Goal: Information Seeking & Learning: Learn about a topic

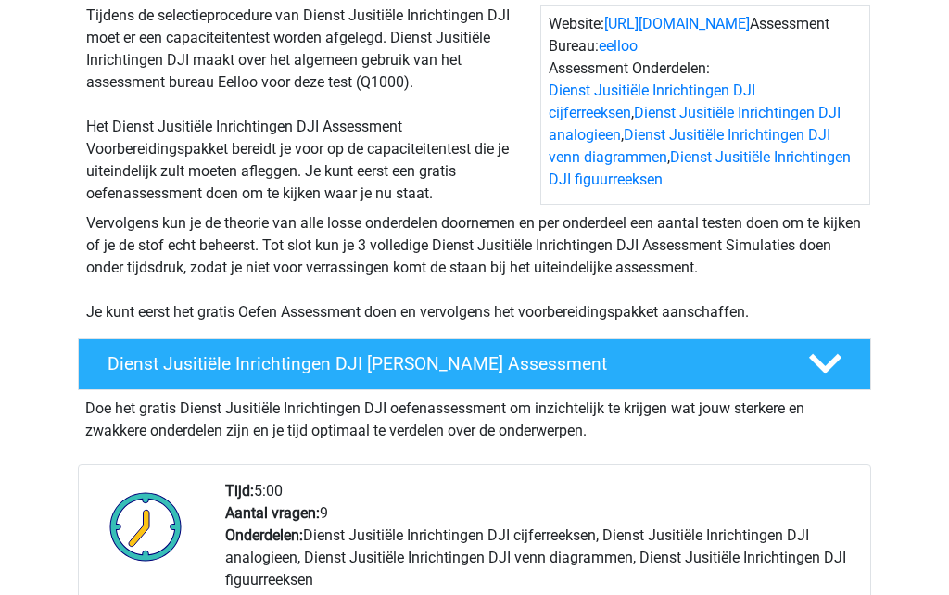
scroll to position [196, 0]
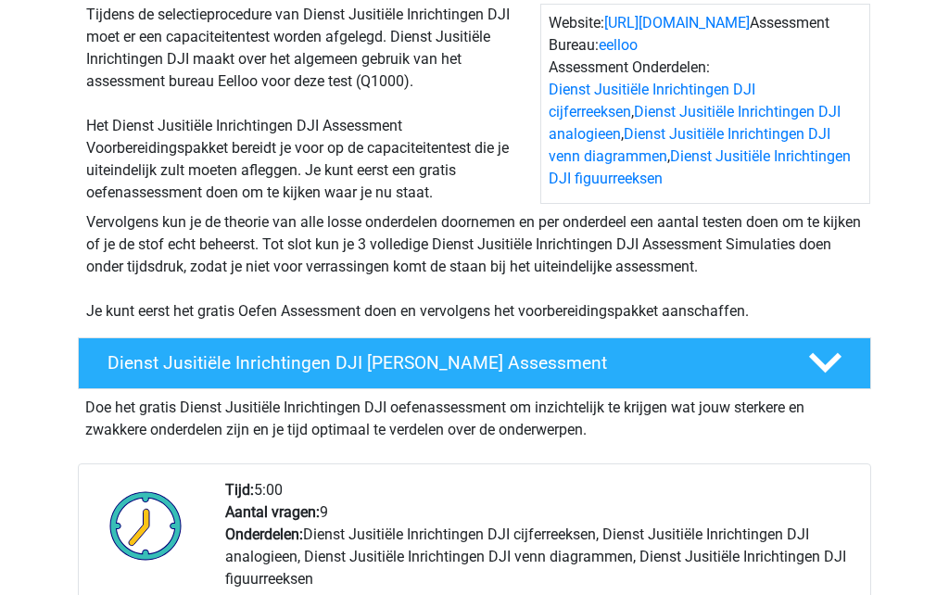
click at [755, 88] on link "Dienst Jusitiële Inrichtingen DJI cijferreeksen" at bounding box center [652, 102] width 207 height 40
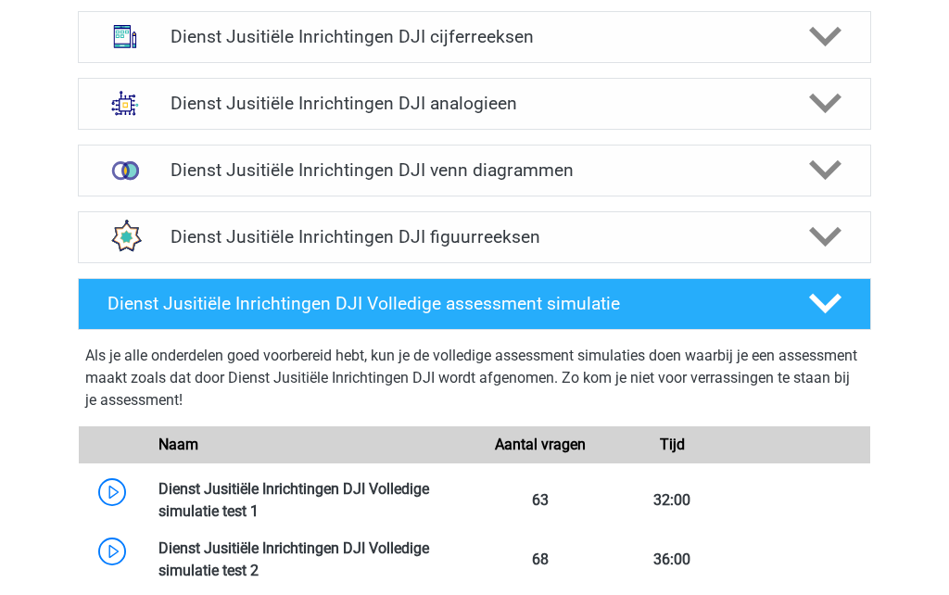
scroll to position [1434, 0]
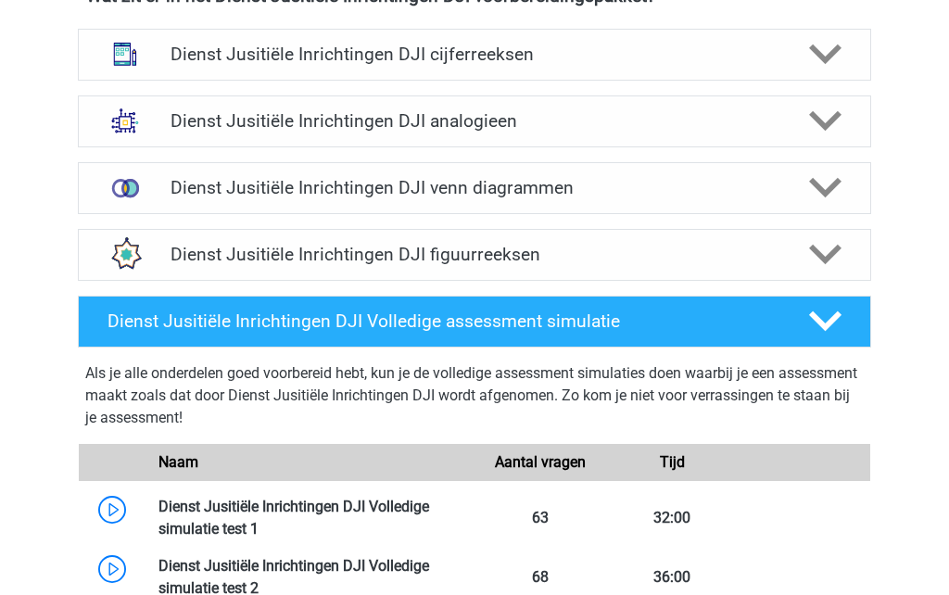
click at [831, 70] on icon at bounding box center [825, 54] width 32 height 32
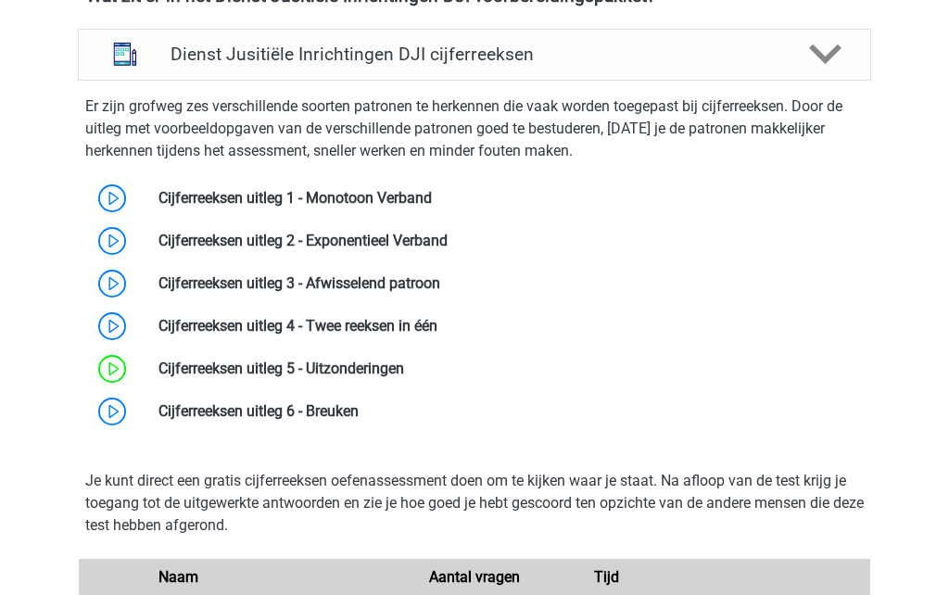
click at [838, 65] on polygon at bounding box center [825, 54] width 32 height 20
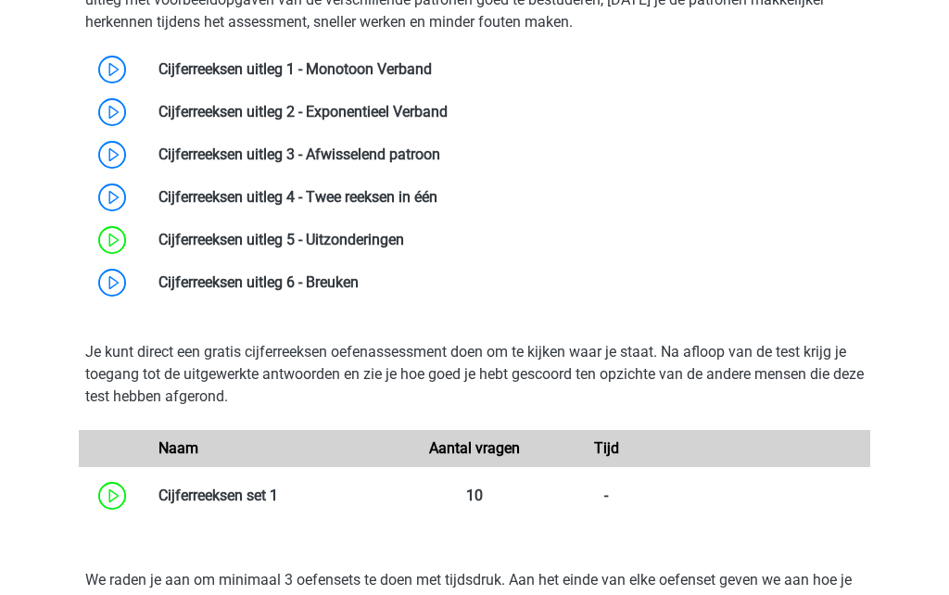
scroll to position [1562, 0]
click at [278, 504] on link at bounding box center [278, 496] width 0 height 18
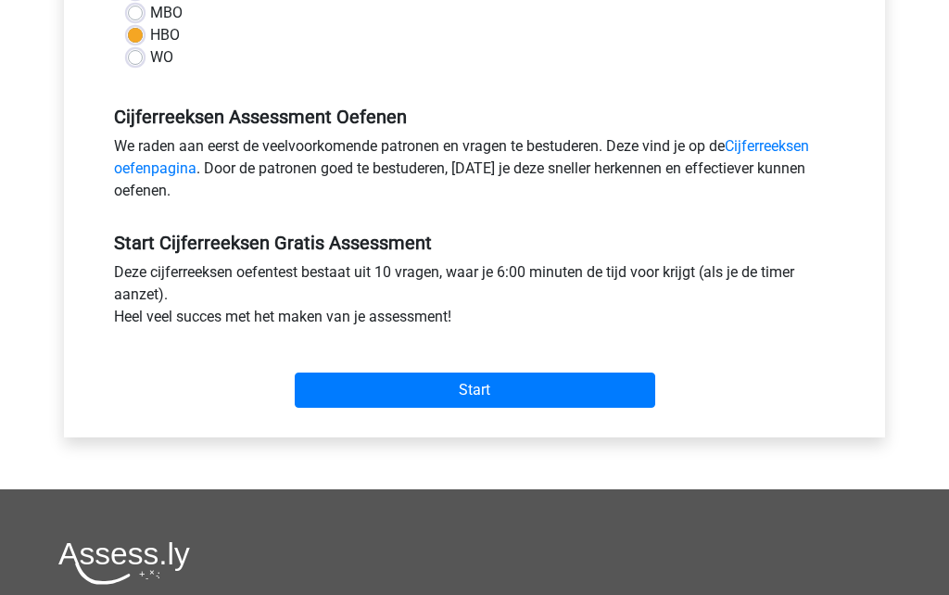
scroll to position [493, 0]
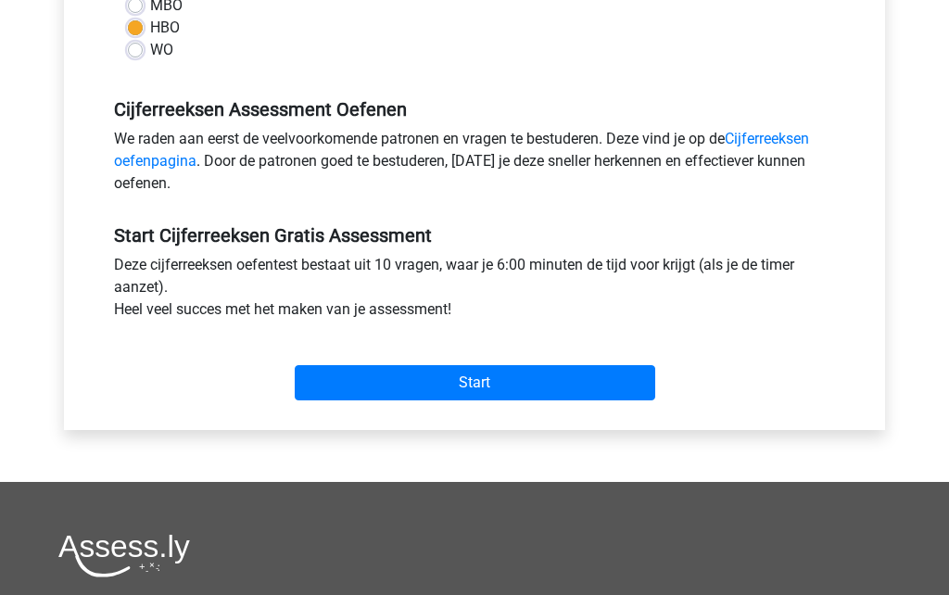
click at [567, 375] on input "Start" at bounding box center [475, 382] width 360 height 35
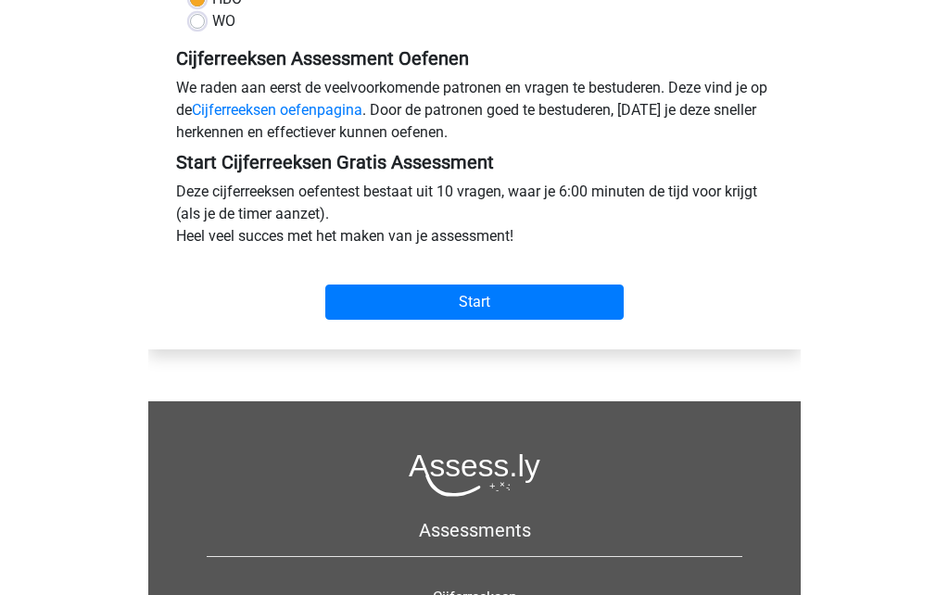
scroll to position [574, 0]
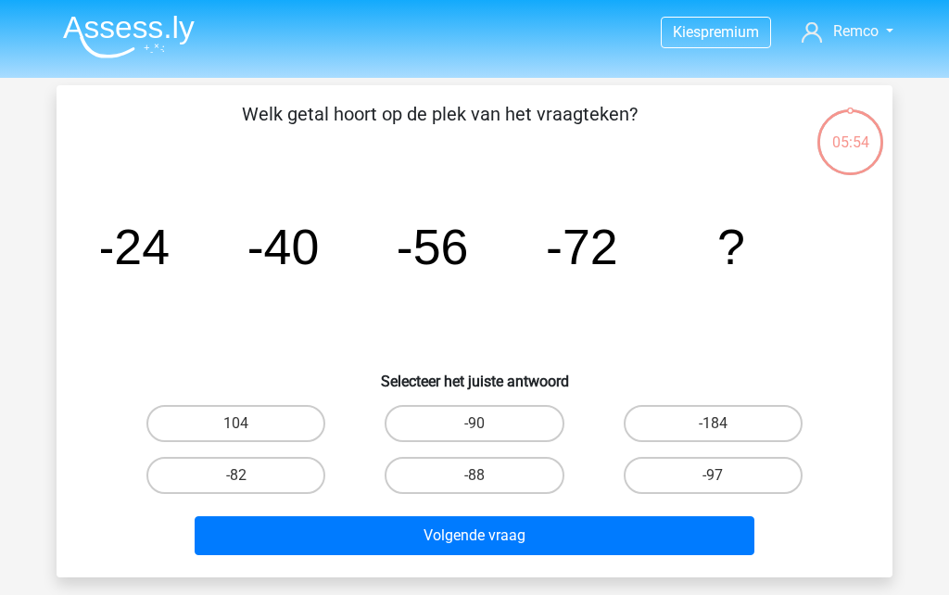
click at [518, 478] on label "-88" at bounding box center [474, 475] width 179 height 37
click at [487, 478] on input "-88" at bounding box center [480, 481] width 12 height 12
radio input "true"
click at [549, 533] on button "Volgende vraag" at bounding box center [475, 535] width 561 height 39
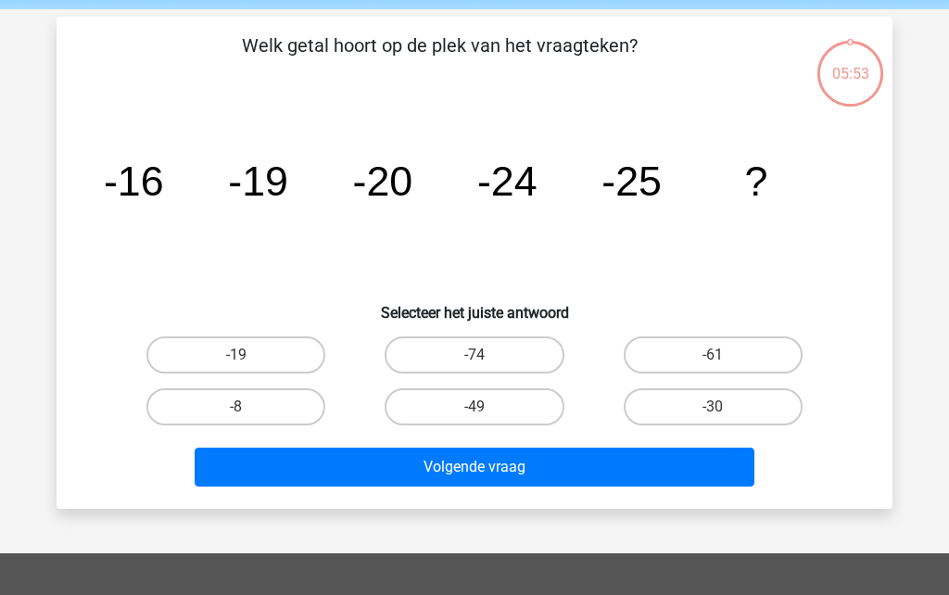
scroll to position [85, 0]
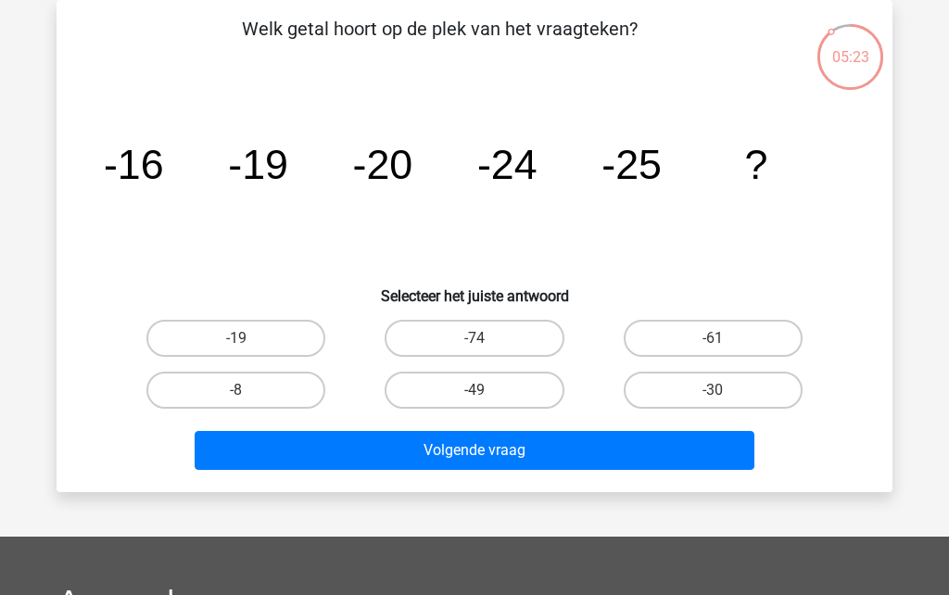
click at [740, 397] on label "-30" at bounding box center [713, 390] width 179 height 37
click at [725, 397] on input "-30" at bounding box center [719, 396] width 12 height 12
radio input "true"
click at [650, 452] on button "Volgende vraag" at bounding box center [475, 450] width 561 height 39
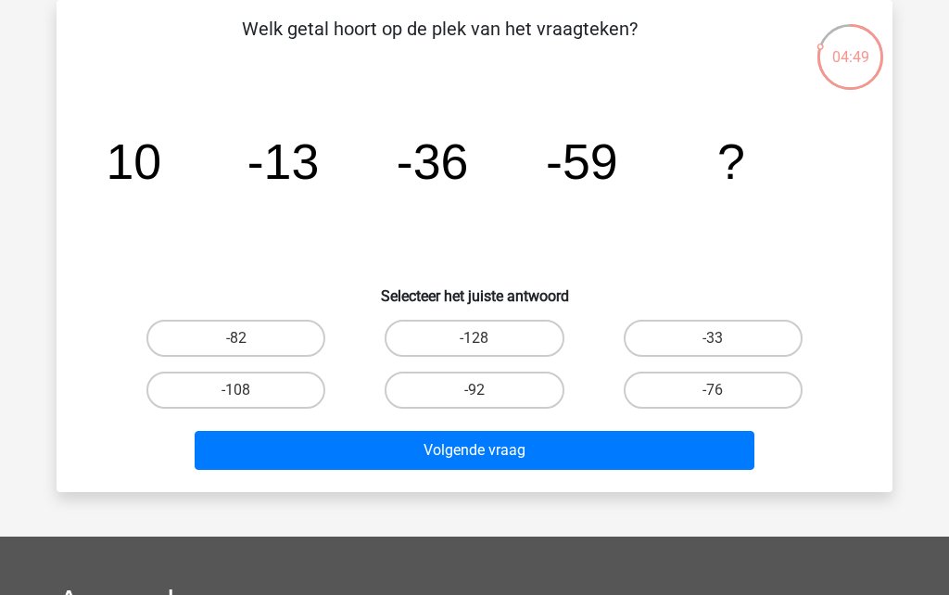
click at [272, 320] on label "-82" at bounding box center [235, 338] width 179 height 37
click at [248, 338] on input "-82" at bounding box center [242, 344] width 12 height 12
radio input "true"
click at [520, 452] on button "Volgende vraag" at bounding box center [475, 450] width 561 height 39
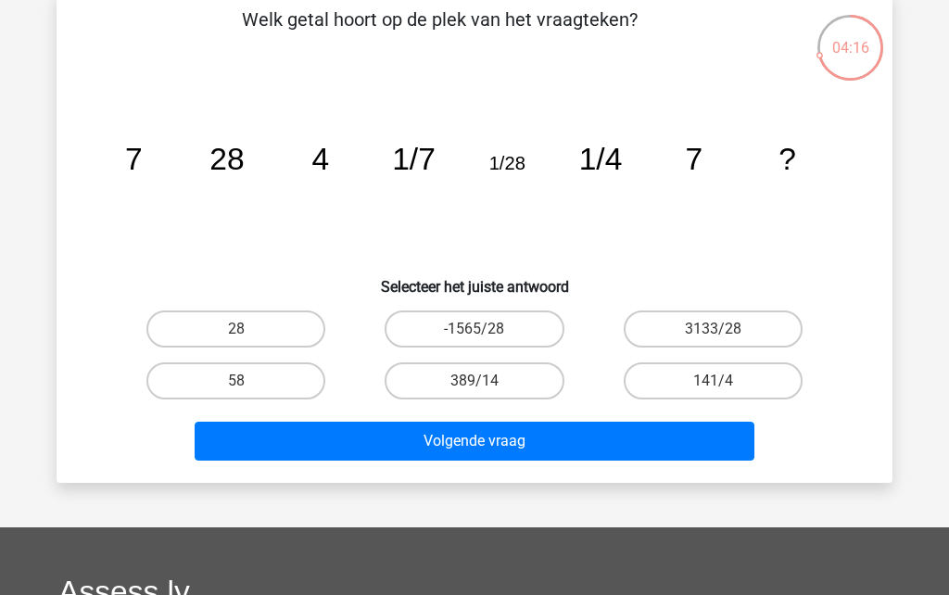
scroll to position [86, 0]
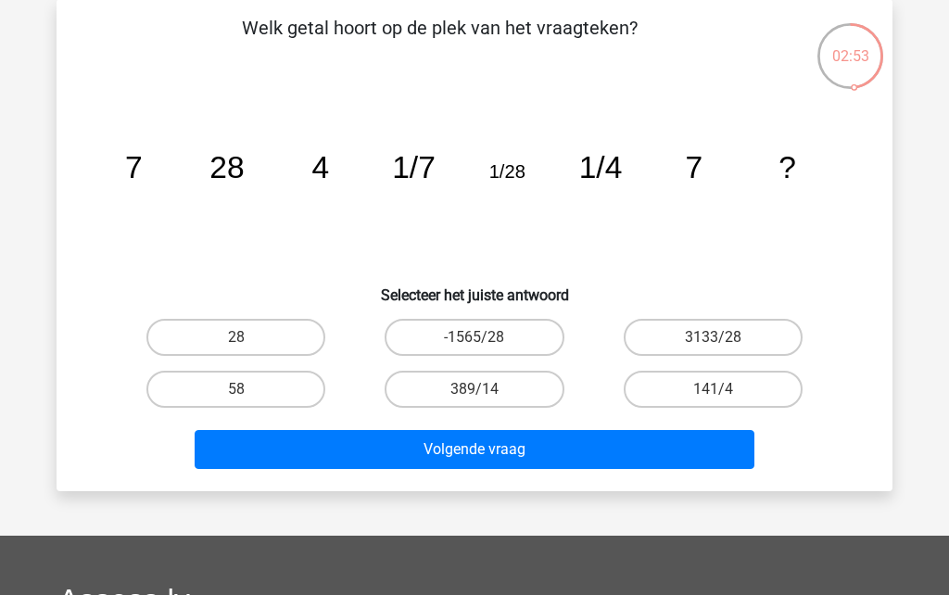
click at [745, 402] on label "141/4" at bounding box center [713, 389] width 179 height 37
click at [725, 401] on input "141/4" at bounding box center [719, 395] width 12 height 12
radio input "true"
click at [727, 335] on label "3133/28" at bounding box center [713, 337] width 179 height 37
click at [725, 337] on input "3133/28" at bounding box center [719, 343] width 12 height 12
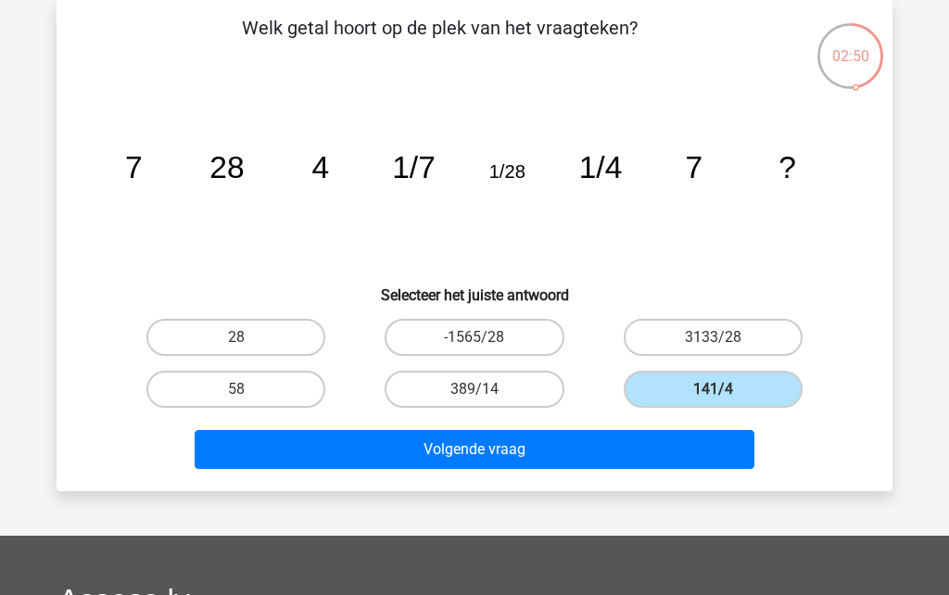
radio input "true"
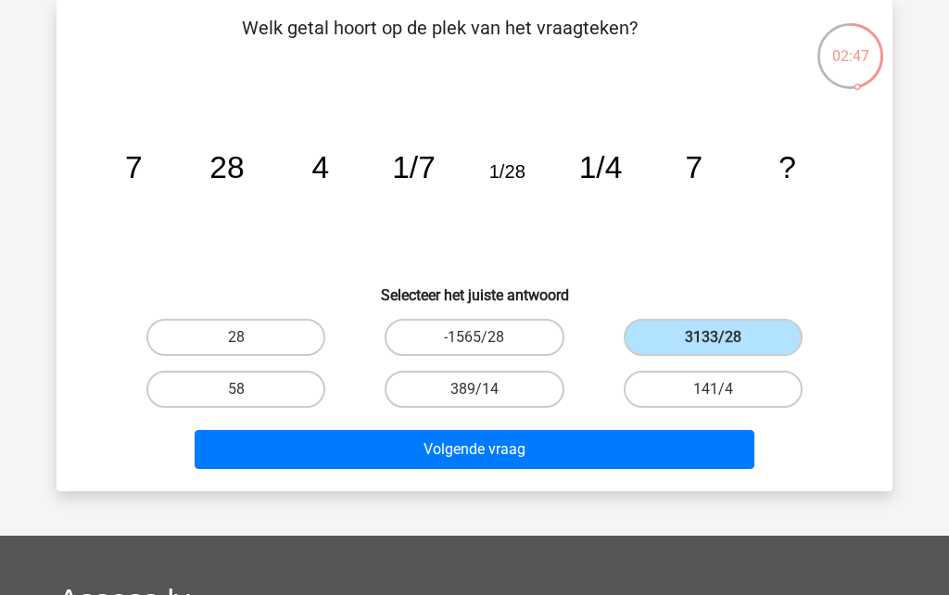
click at [494, 344] on label "-1565/28" at bounding box center [474, 337] width 179 height 37
click at [487, 344] on input "-1565/28" at bounding box center [480, 343] width 12 height 12
radio input "true"
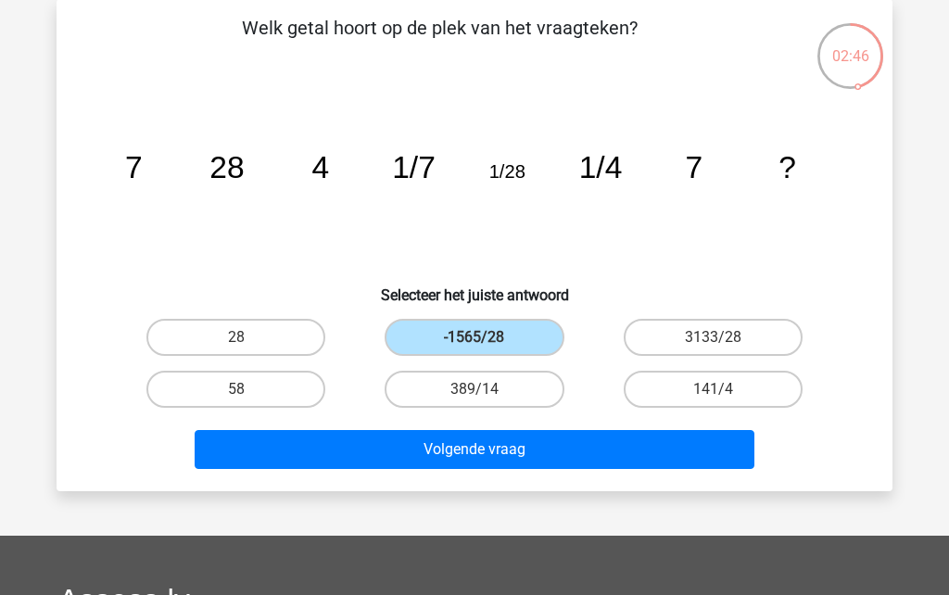
click at [498, 452] on button "Volgende vraag" at bounding box center [475, 449] width 561 height 39
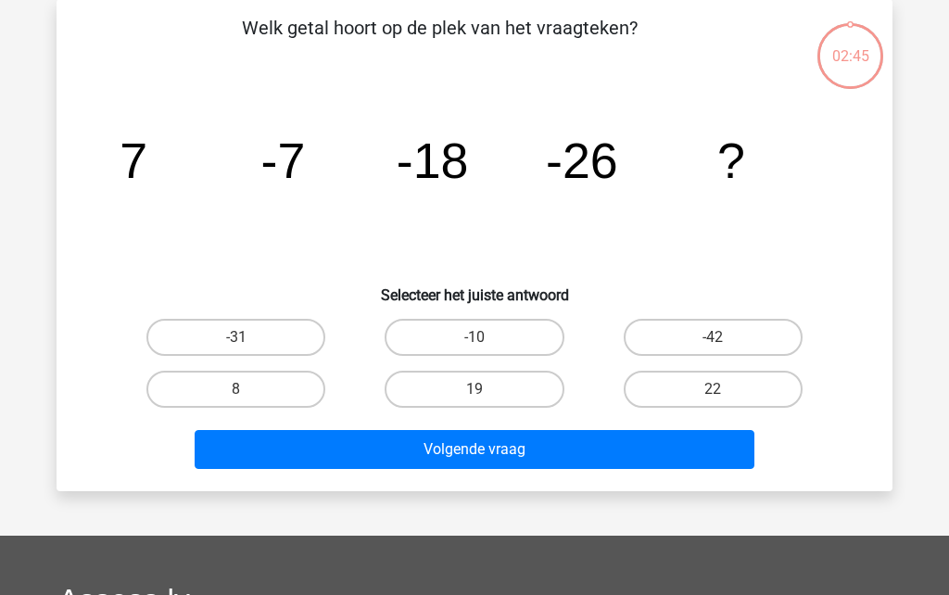
scroll to position [85, 0]
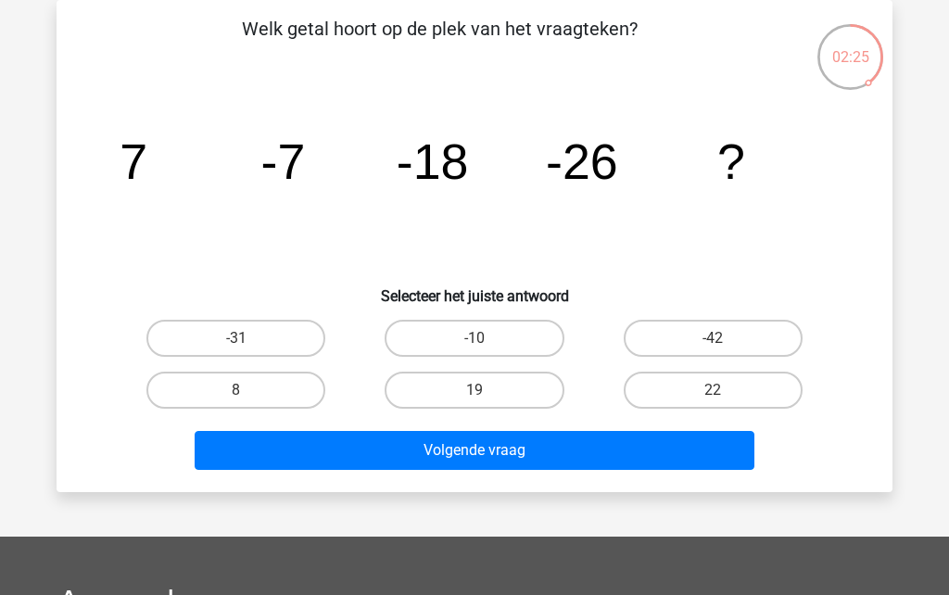
click at [282, 336] on label "-31" at bounding box center [235, 338] width 179 height 37
click at [248, 338] on input "-31" at bounding box center [242, 344] width 12 height 12
radio input "true"
click at [472, 458] on button "Volgende vraag" at bounding box center [475, 450] width 561 height 39
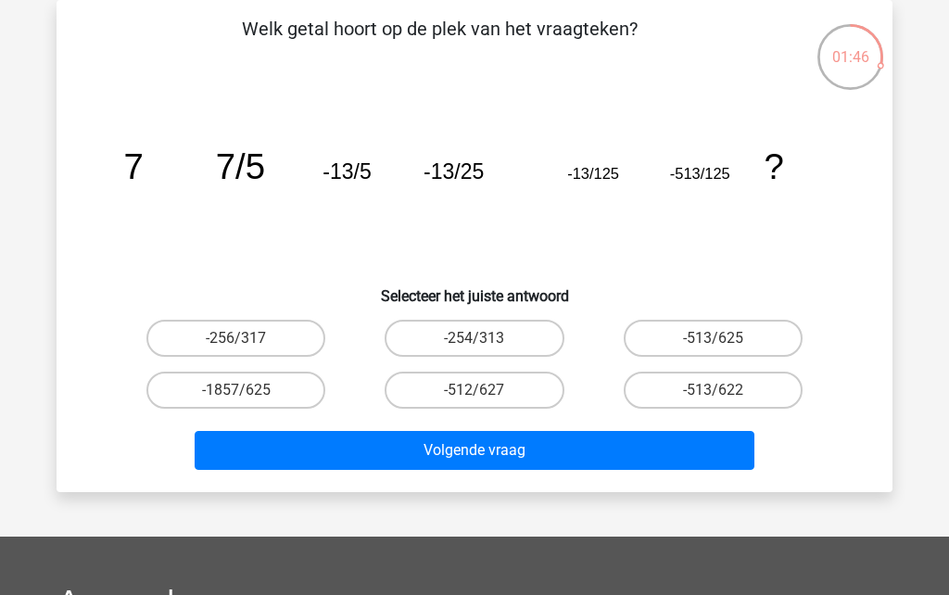
click at [739, 334] on label "-513/625" at bounding box center [713, 338] width 179 height 37
click at [725, 338] on input "-513/625" at bounding box center [719, 344] width 12 height 12
radio input "true"
click at [671, 447] on button "Volgende vraag" at bounding box center [475, 450] width 561 height 39
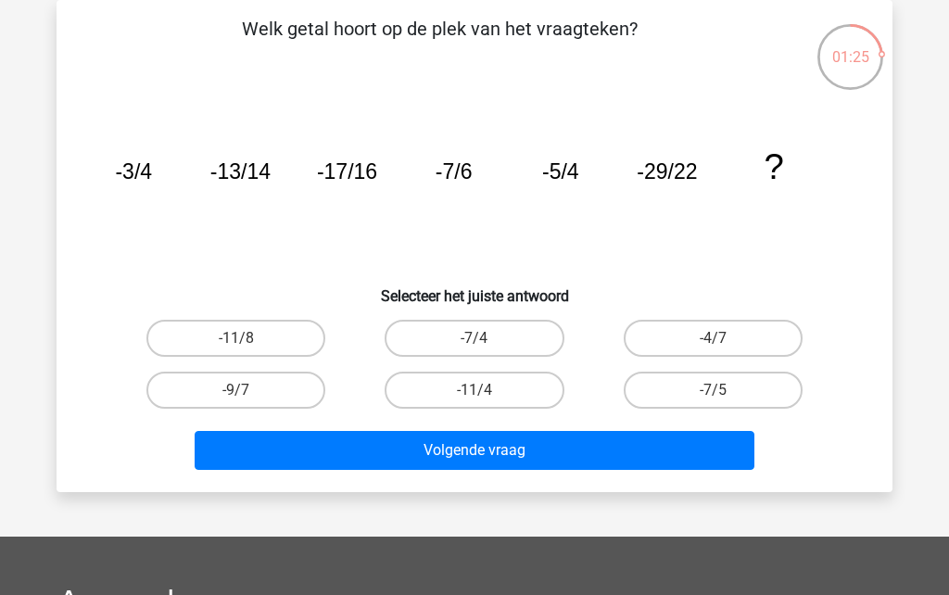
click at [737, 342] on label "-4/7" at bounding box center [713, 338] width 179 height 37
click at [725, 342] on input "-4/7" at bounding box center [719, 344] width 12 height 12
radio input "true"
click at [677, 457] on button "Volgende vraag" at bounding box center [475, 450] width 561 height 39
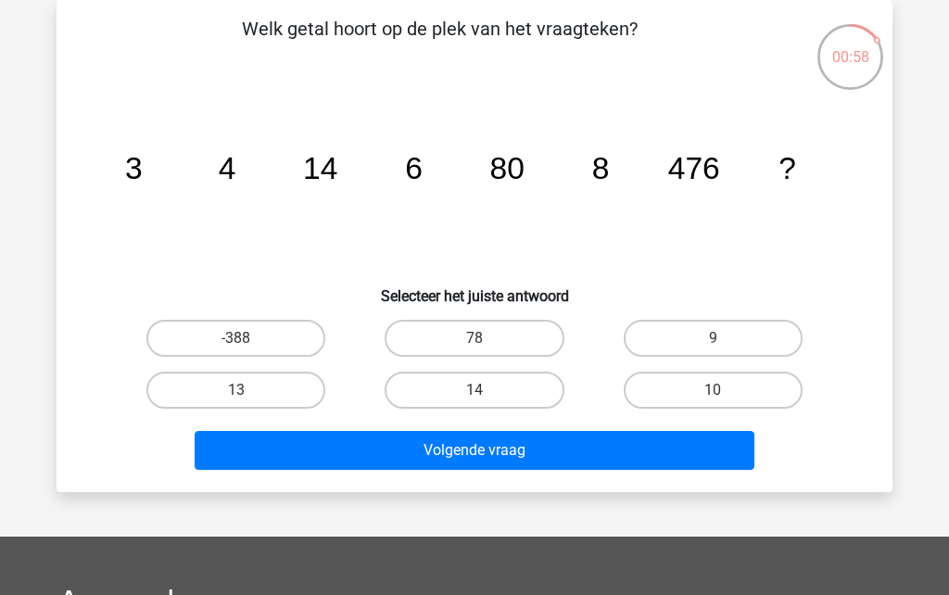
click at [735, 401] on label "10" at bounding box center [713, 390] width 179 height 37
click at [725, 401] on input "10" at bounding box center [719, 396] width 12 height 12
radio input "true"
click at [673, 455] on button "Volgende vraag" at bounding box center [475, 450] width 561 height 39
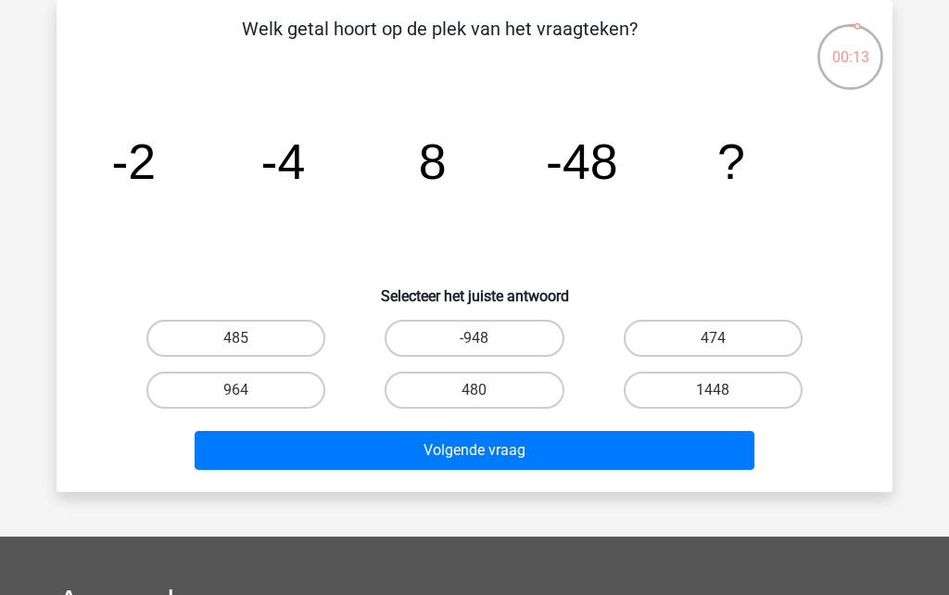
click at [607, 454] on button "Volgende vraag" at bounding box center [475, 450] width 561 height 39
click at [523, 397] on label "480" at bounding box center [474, 390] width 179 height 37
click at [487, 397] on input "480" at bounding box center [480, 396] width 12 height 12
radio input "true"
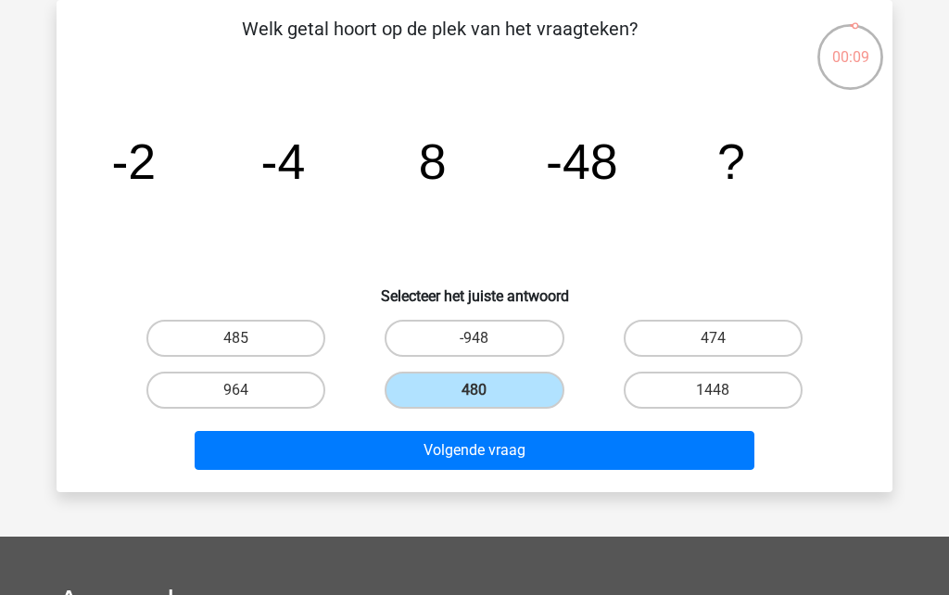
click at [533, 456] on button "Volgende vraag" at bounding box center [475, 450] width 561 height 39
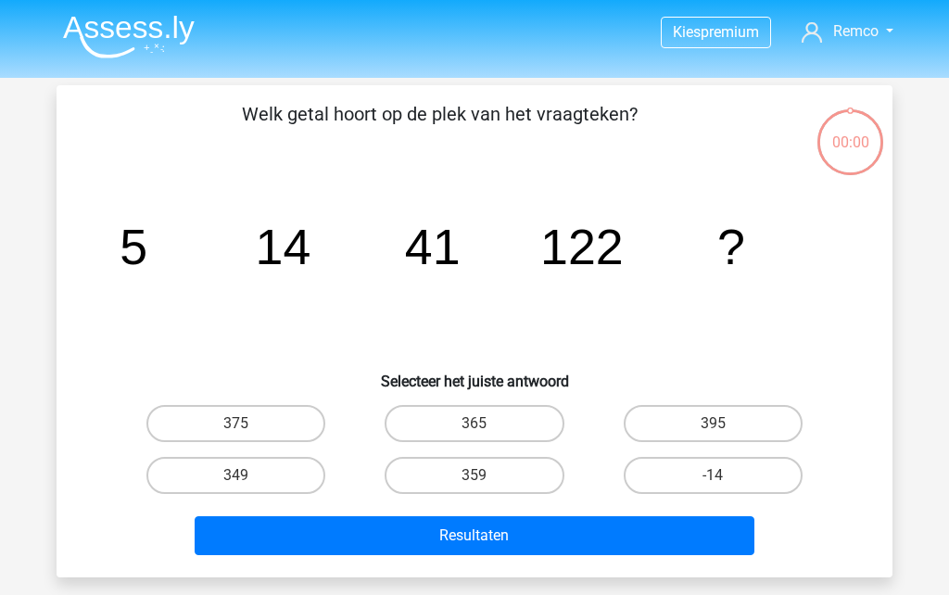
scroll to position [166, 0]
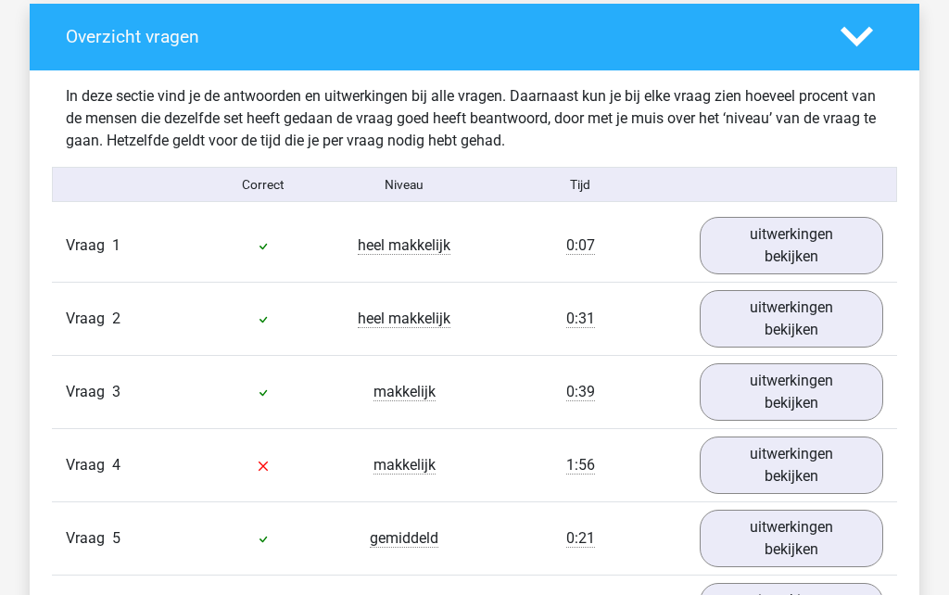
scroll to position [1382, 0]
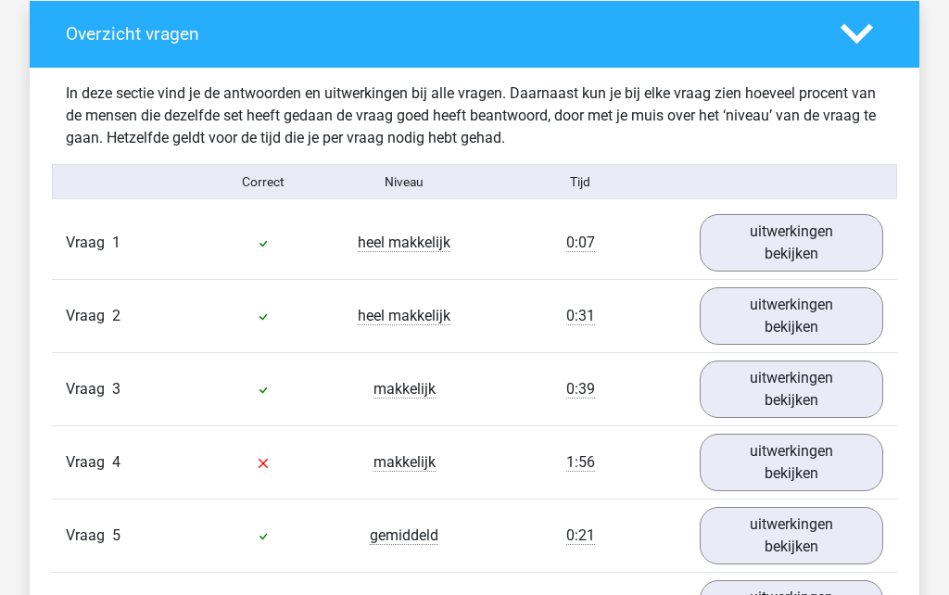
click at [801, 254] on link "uitwerkingen bekijken" at bounding box center [791, 242] width 183 height 57
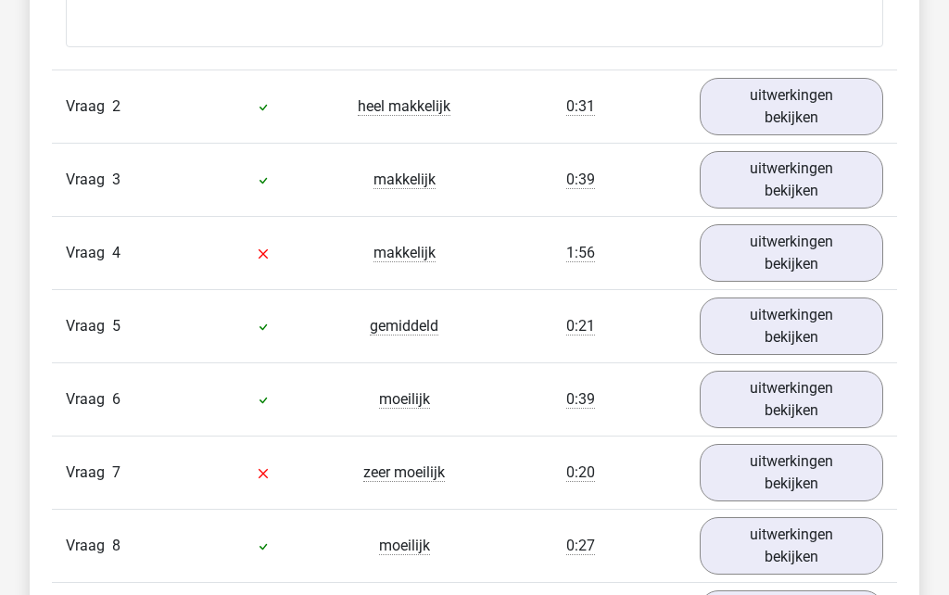
scroll to position [2383, 0]
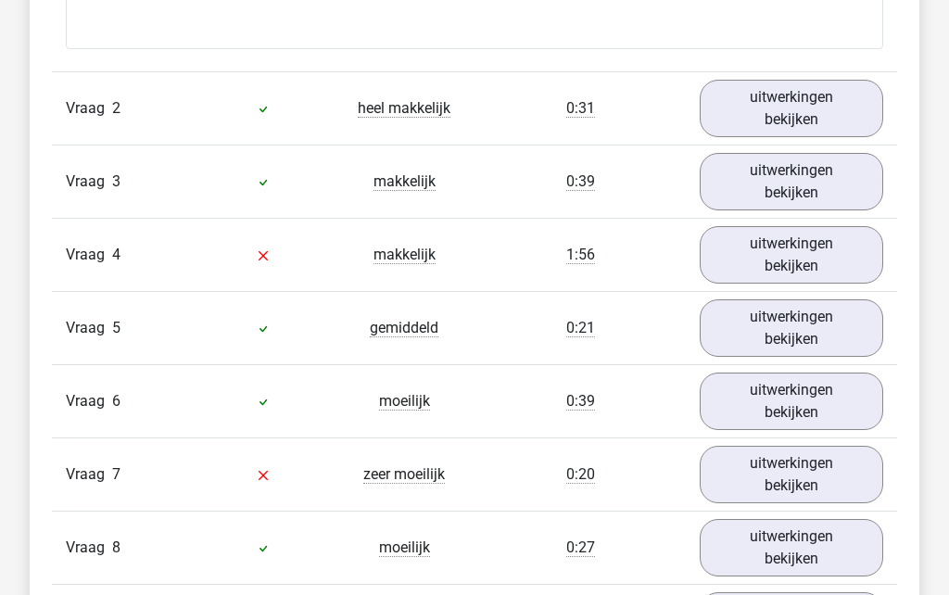
click at [795, 273] on link "uitwerkingen bekijken" at bounding box center [791, 254] width 183 height 57
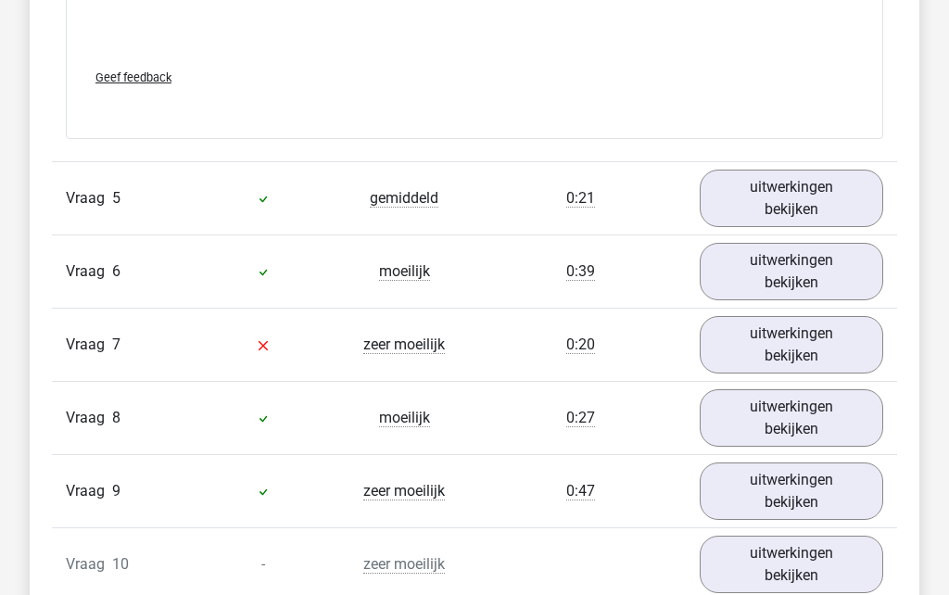
scroll to position [3464, 0]
click at [775, 354] on link "uitwerkingen bekijken" at bounding box center [791, 343] width 183 height 57
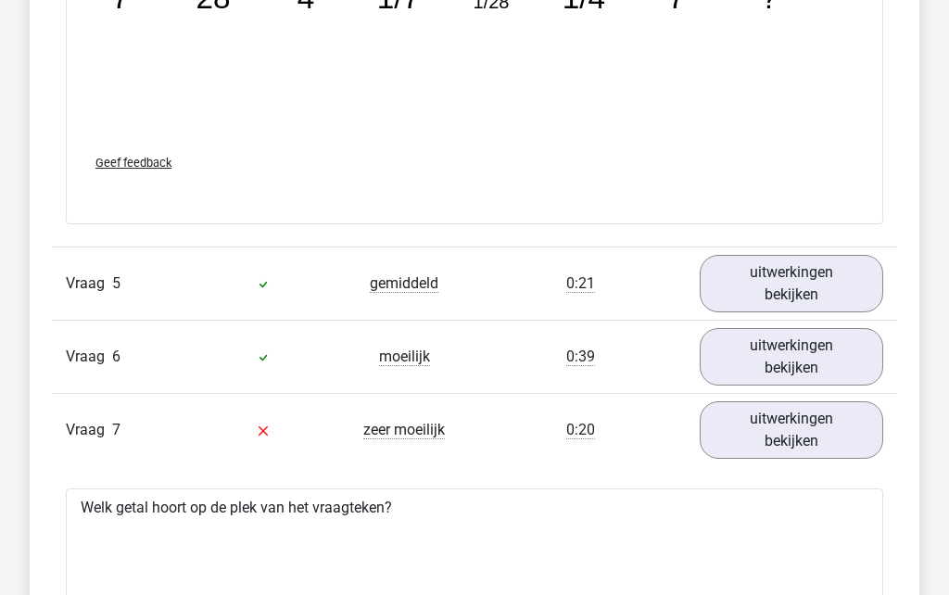
click at [795, 348] on link "uitwerkingen bekijken" at bounding box center [791, 356] width 183 height 57
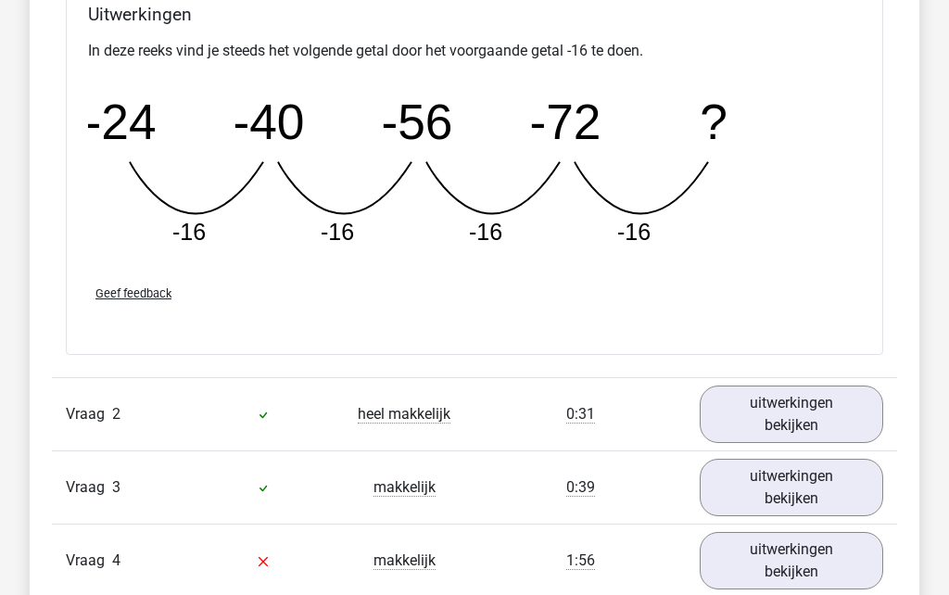
scroll to position [2091, 0]
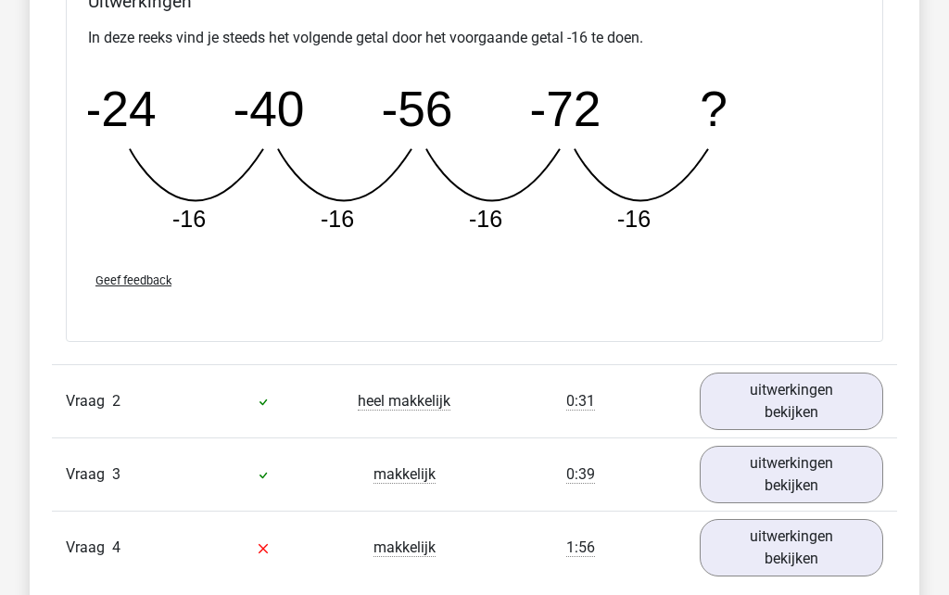
click at [780, 392] on link "uitwerkingen bekijken" at bounding box center [791, 401] width 183 height 57
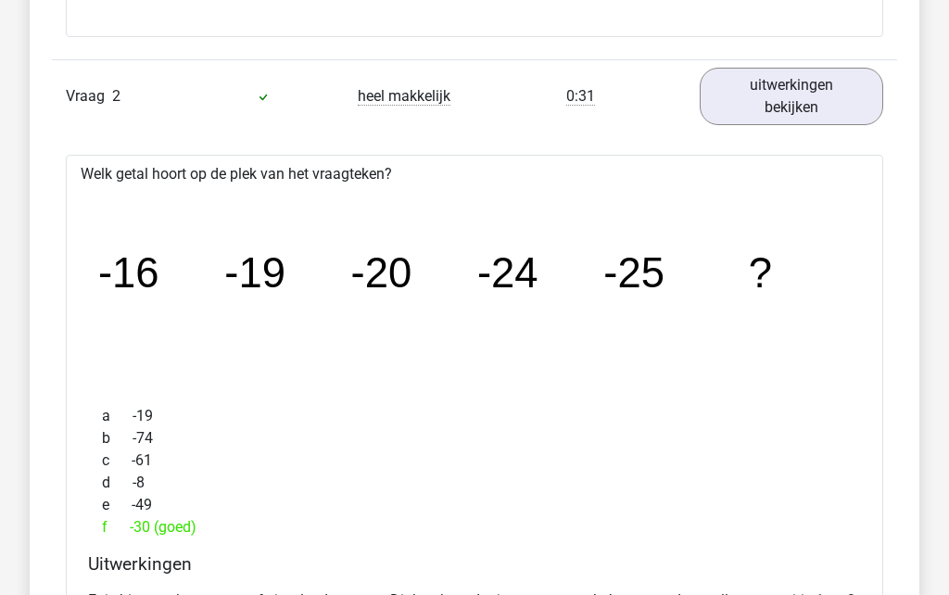
scroll to position [2397, 0]
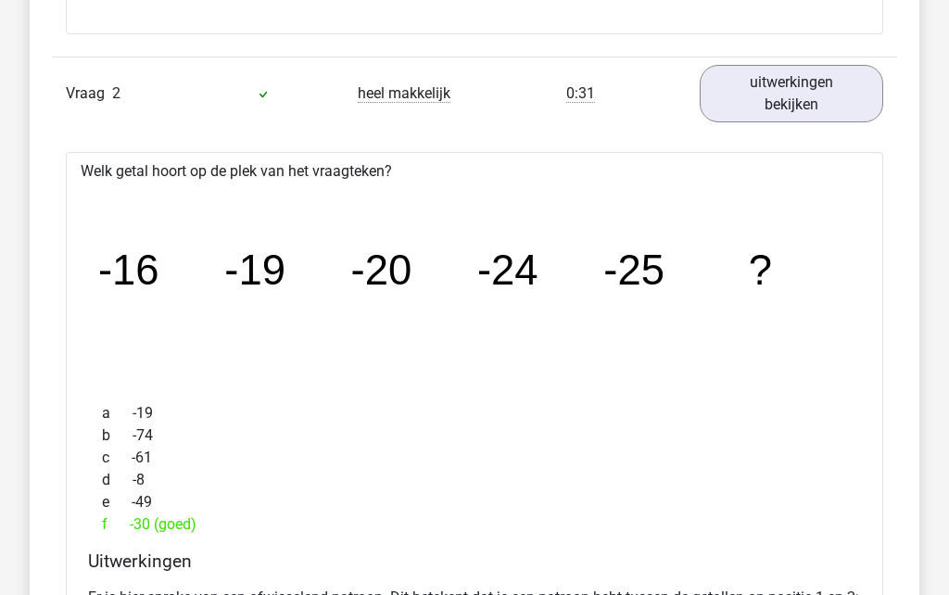
click at [638, 487] on div "d -8" at bounding box center [474, 481] width 773 height 22
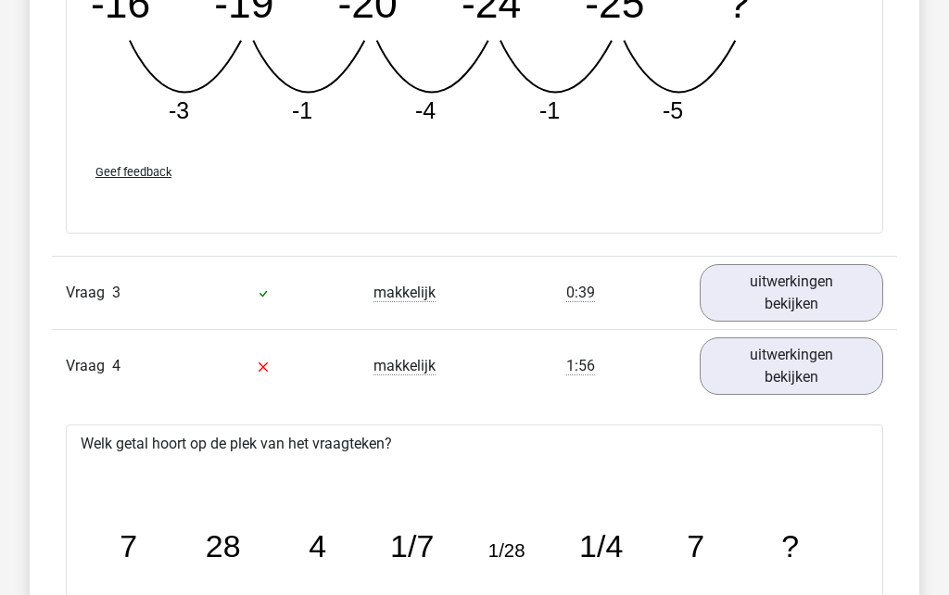
scroll to position [3161, 0]
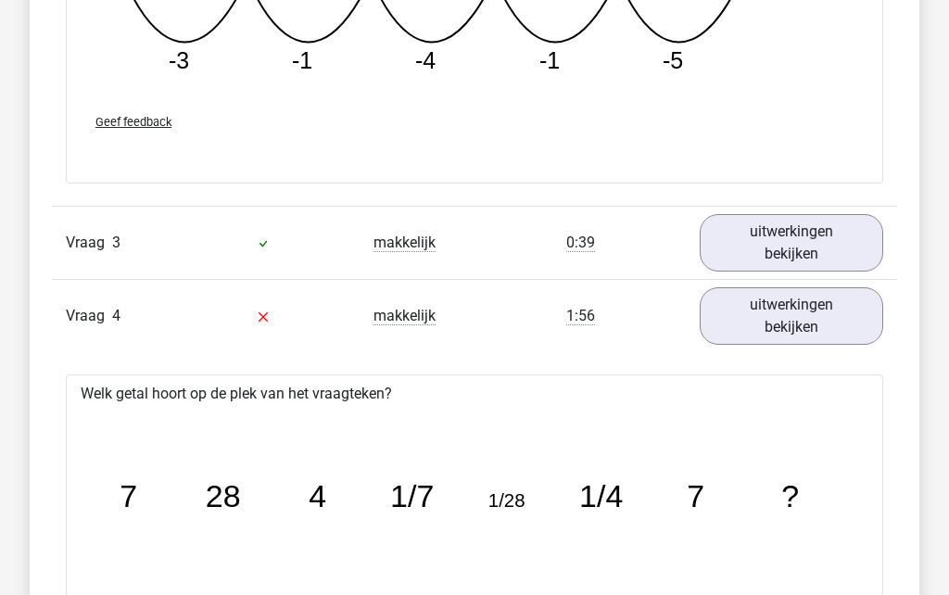
click at [803, 234] on link "uitwerkingen bekijken" at bounding box center [791, 242] width 183 height 57
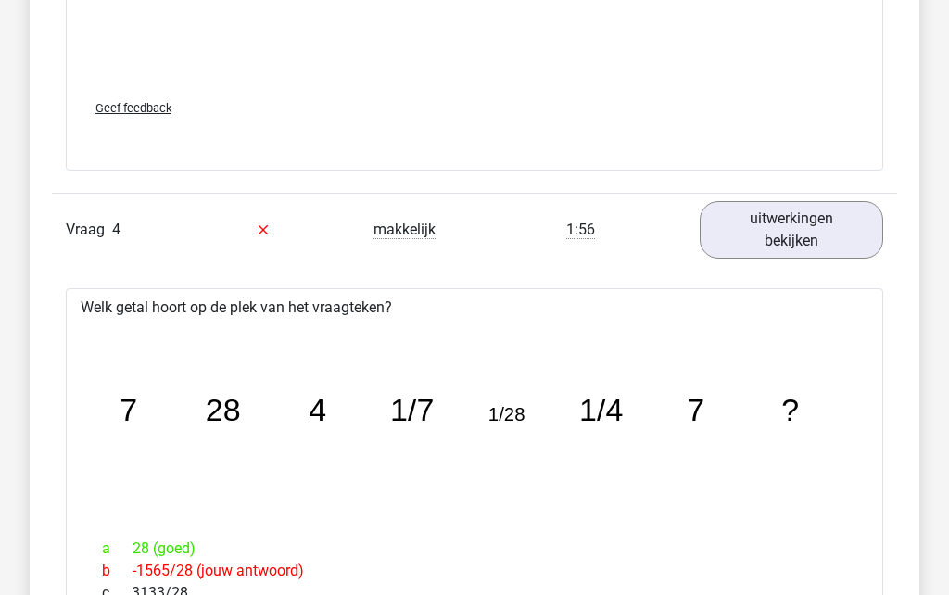
click at [815, 219] on link "uitwerkingen bekijken" at bounding box center [791, 230] width 183 height 57
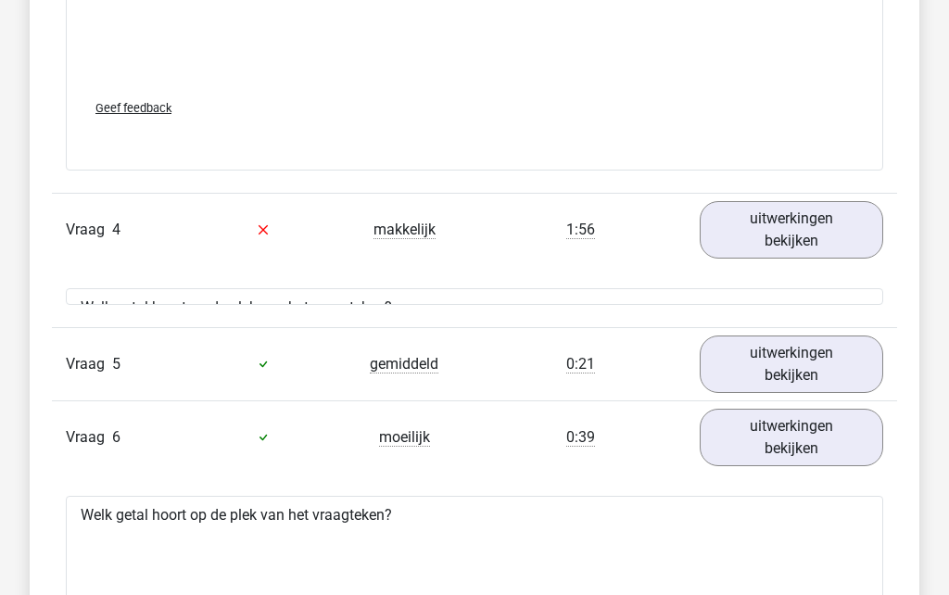
scroll to position [4375, 0]
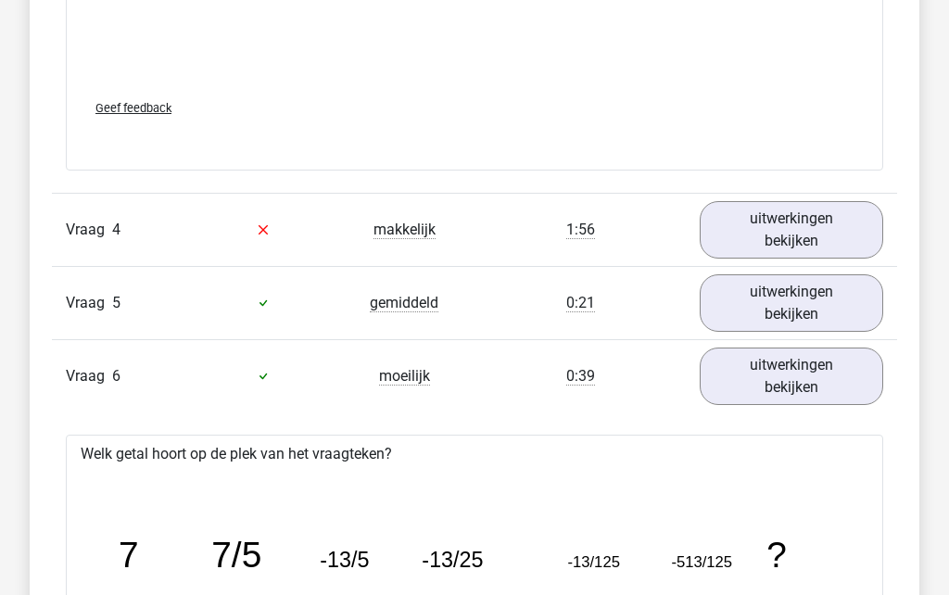
click at [819, 205] on link "uitwerkingen bekijken" at bounding box center [791, 229] width 183 height 57
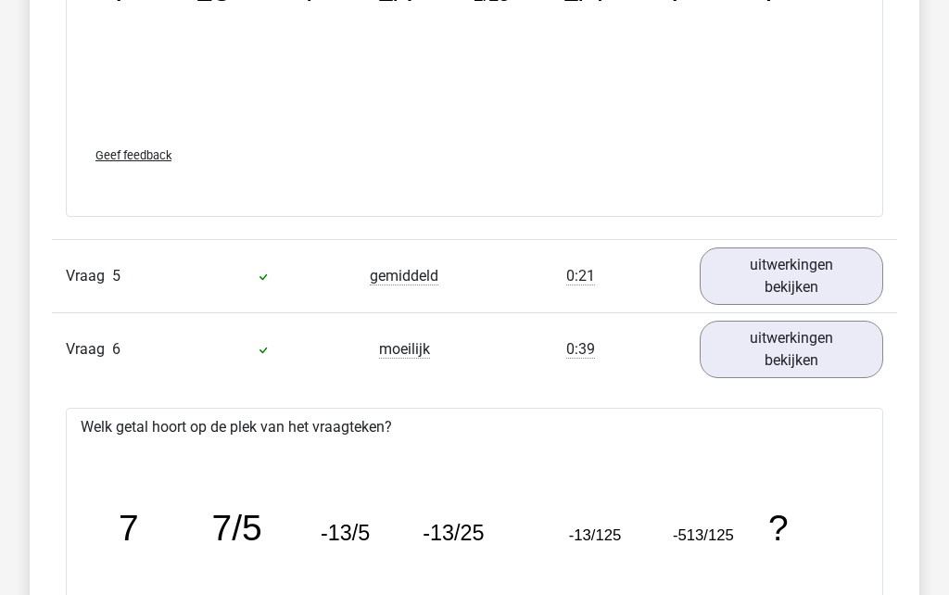
click at [807, 264] on link "uitwerkingen bekijken" at bounding box center [791, 276] width 183 height 57
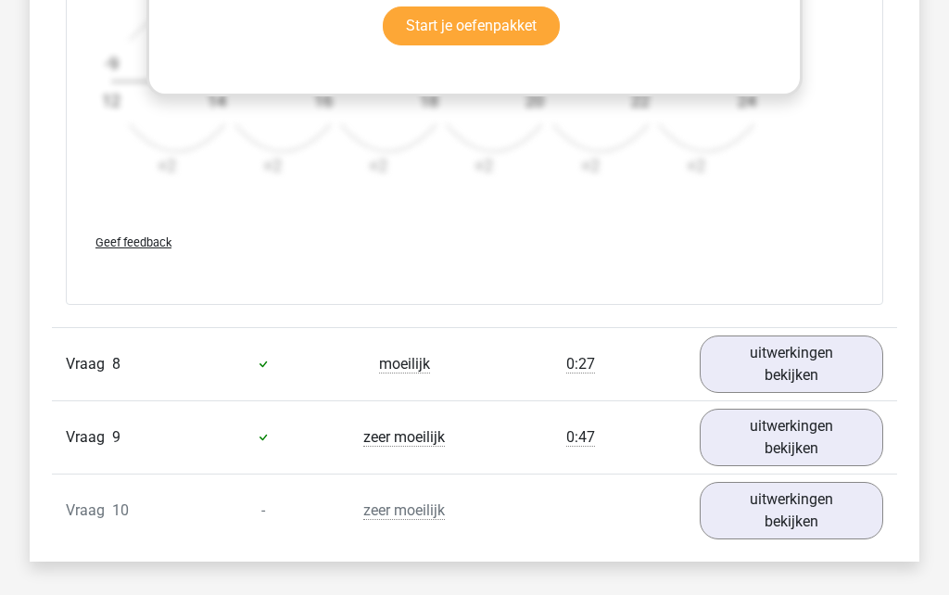
scroll to position [8532, 0]
click at [791, 539] on link "uitwerkingen bekijken" at bounding box center [791, 510] width 183 height 57
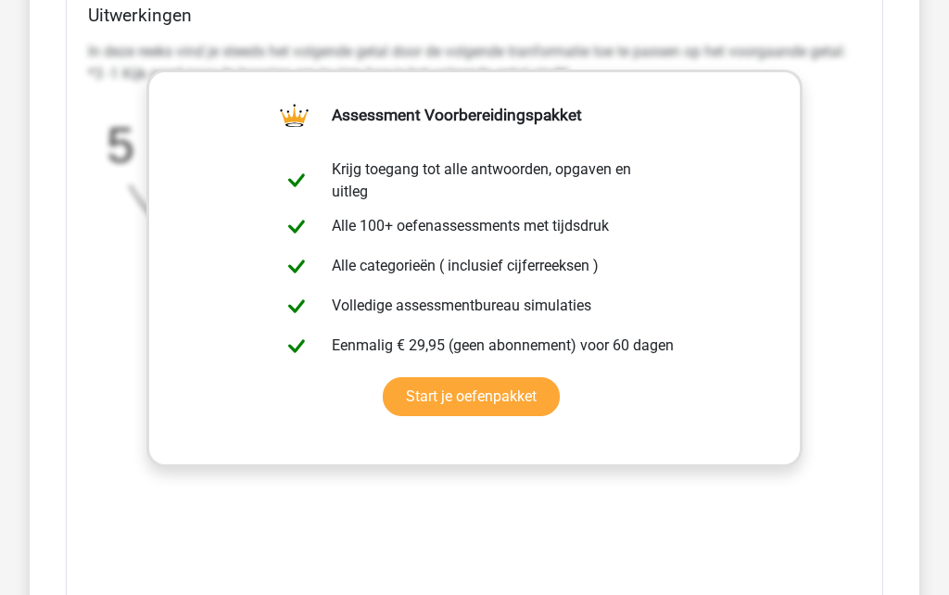
scroll to position [9347, 0]
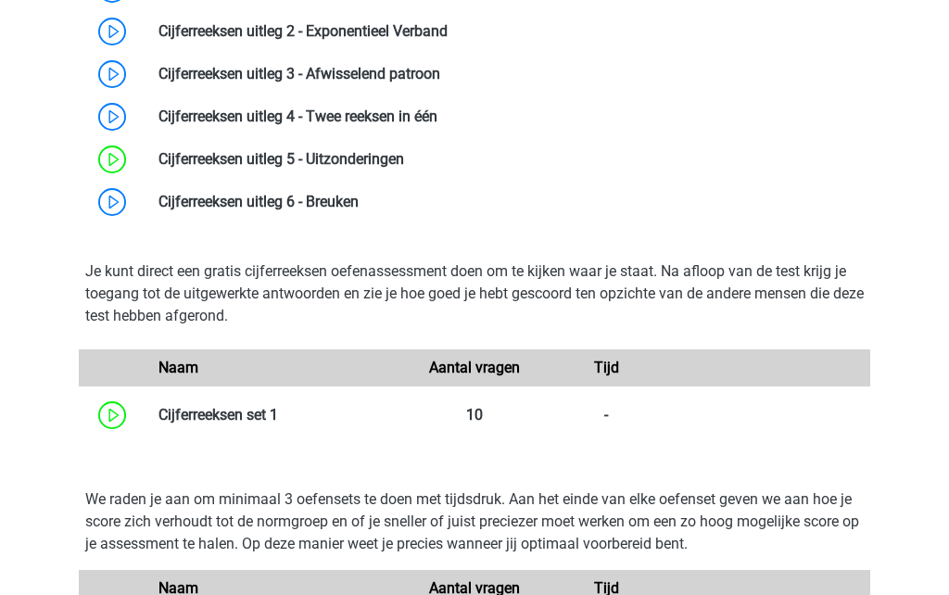
scroll to position [278, 0]
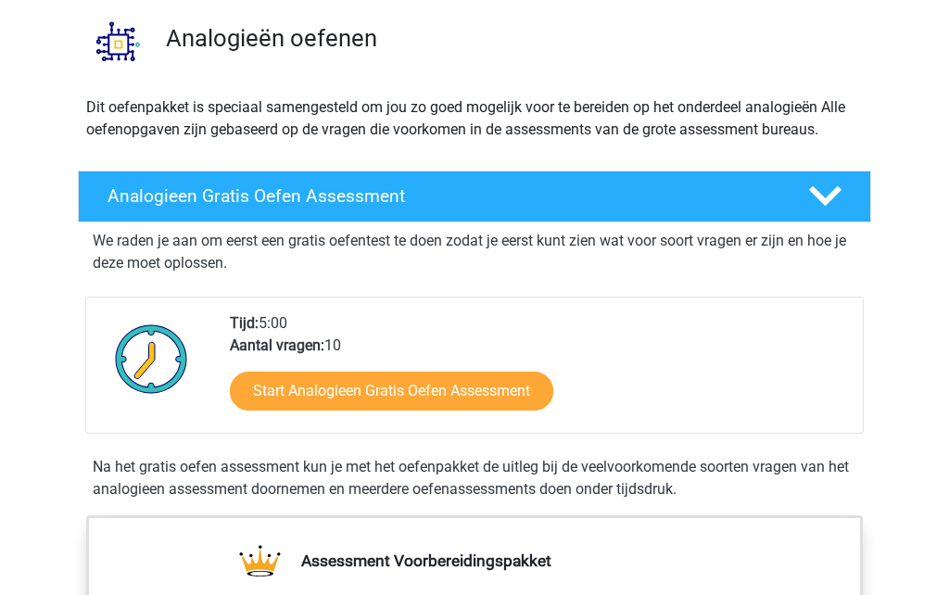
scroll to position [150, 0]
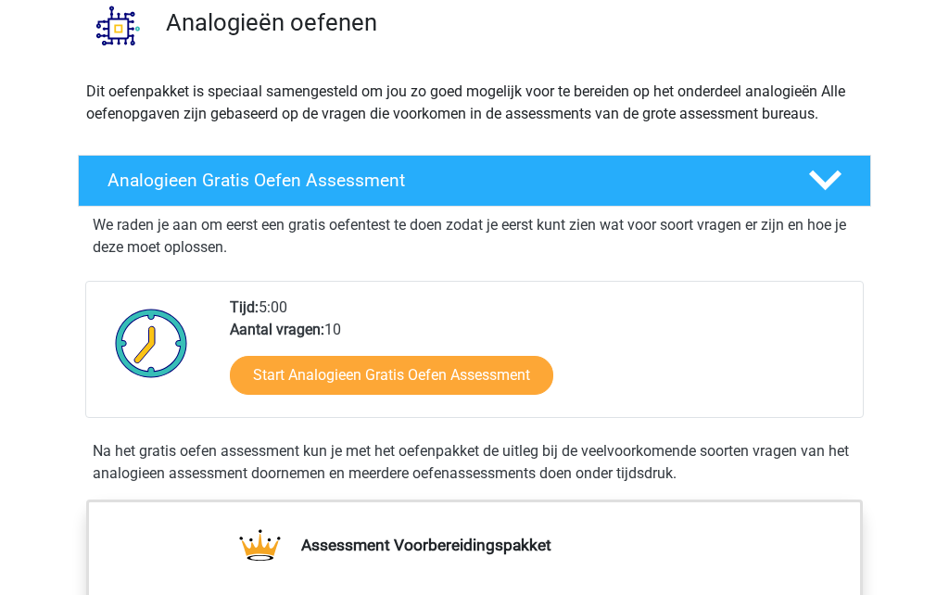
click at [507, 389] on link "Start Analogieen Gratis Oefen Assessment" at bounding box center [391, 376] width 323 height 39
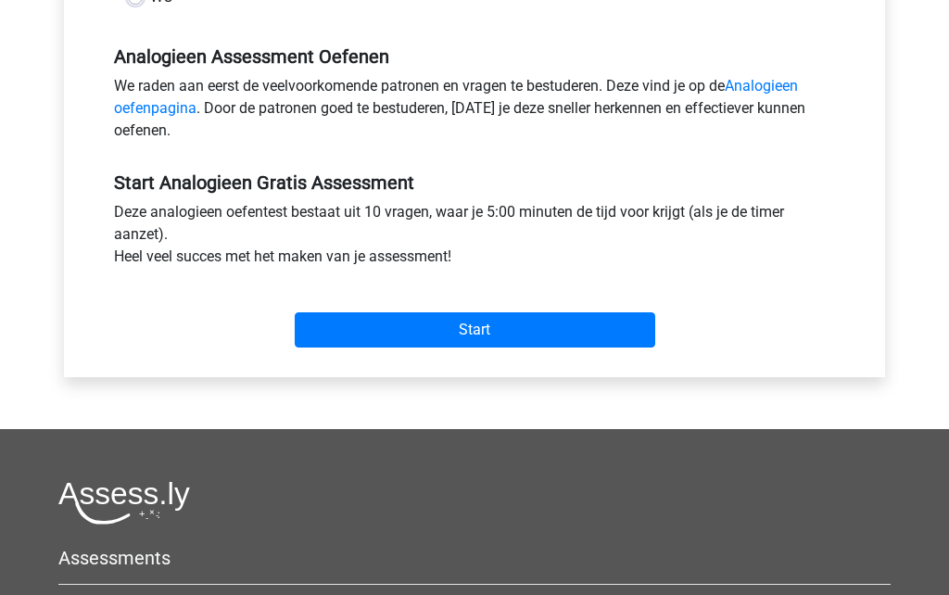
scroll to position [565, 0]
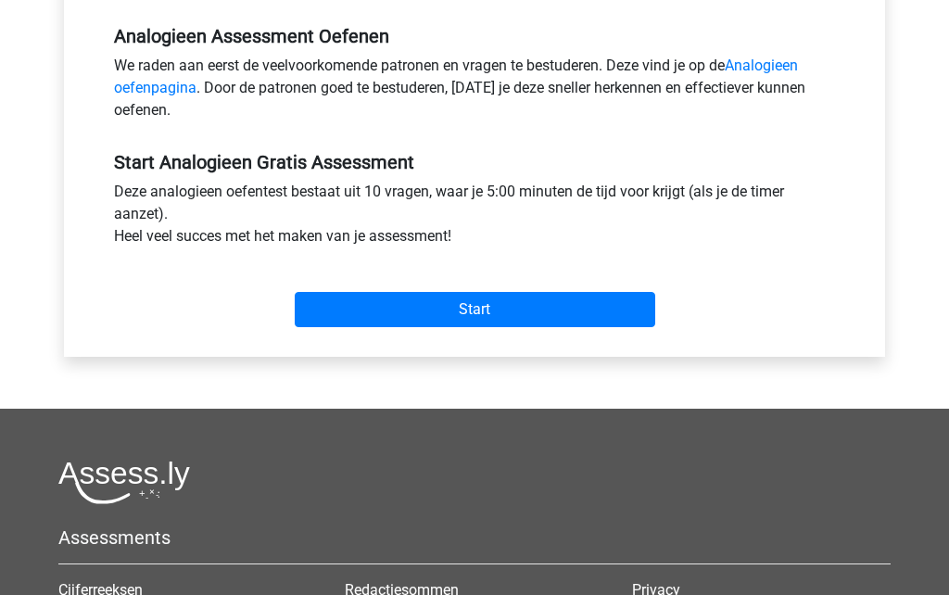
click at [557, 322] on input "Start" at bounding box center [475, 310] width 360 height 35
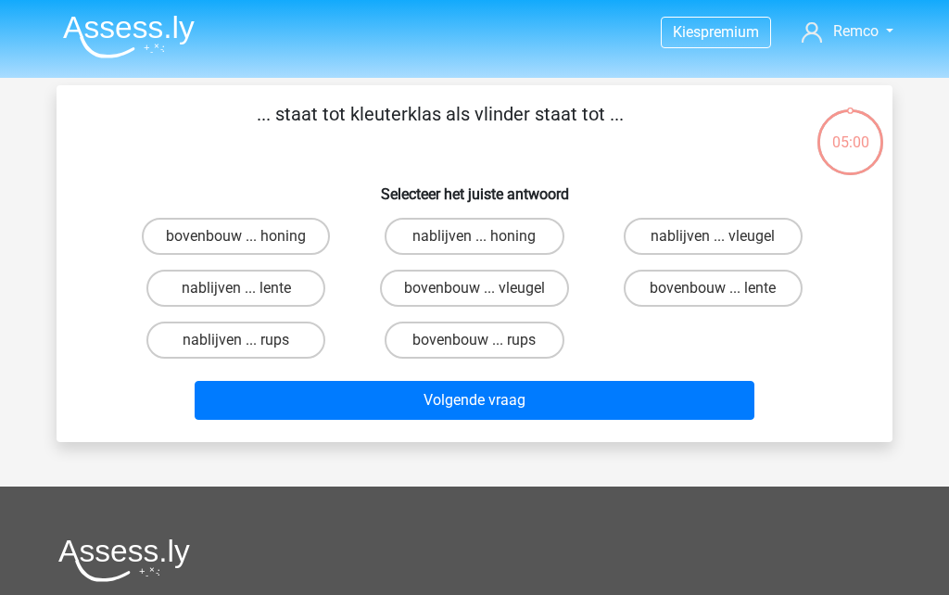
scroll to position [1, 0]
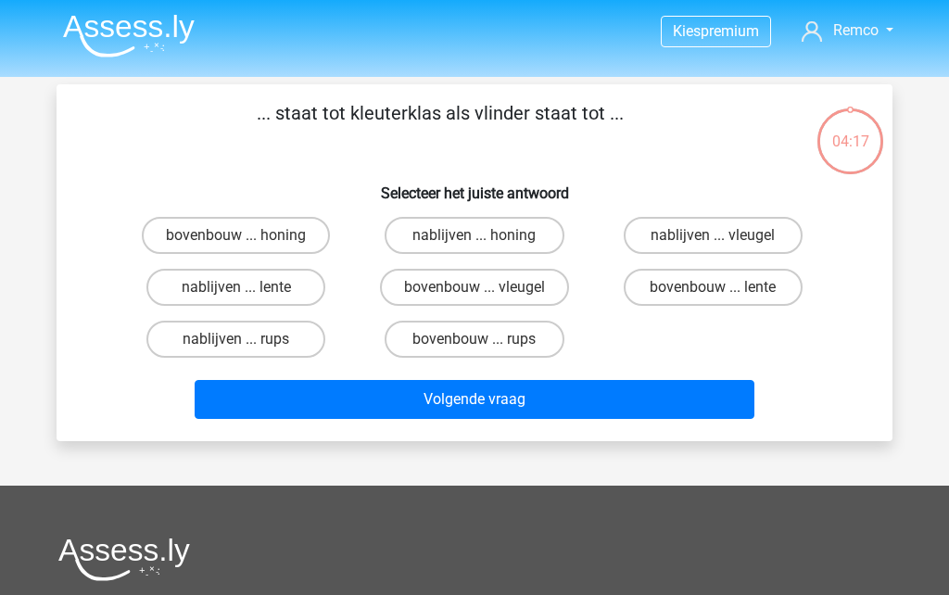
click at [512, 341] on label "bovenbouw ... rups" at bounding box center [474, 339] width 179 height 37
click at [487, 341] on input "bovenbouw ... rups" at bounding box center [480, 345] width 12 height 12
radio input "true"
click at [511, 408] on button "Volgende vraag" at bounding box center [475, 399] width 561 height 39
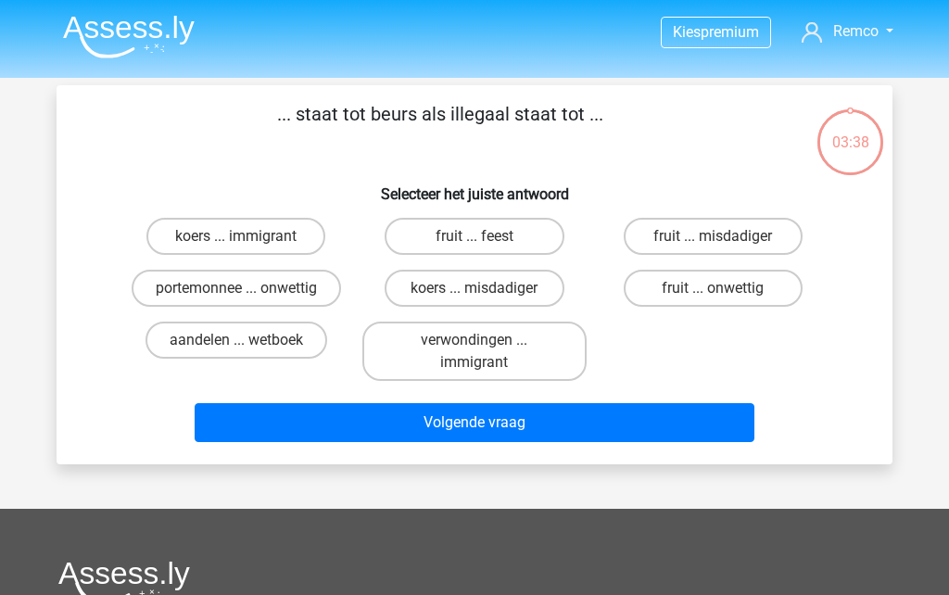
click at [195, 233] on label "koers ... immigrant" at bounding box center [235, 236] width 179 height 37
click at [236, 236] on input "koers ... immigrant" at bounding box center [242, 242] width 12 height 12
radio input "true"
click at [582, 423] on button "Volgende vraag" at bounding box center [475, 422] width 561 height 39
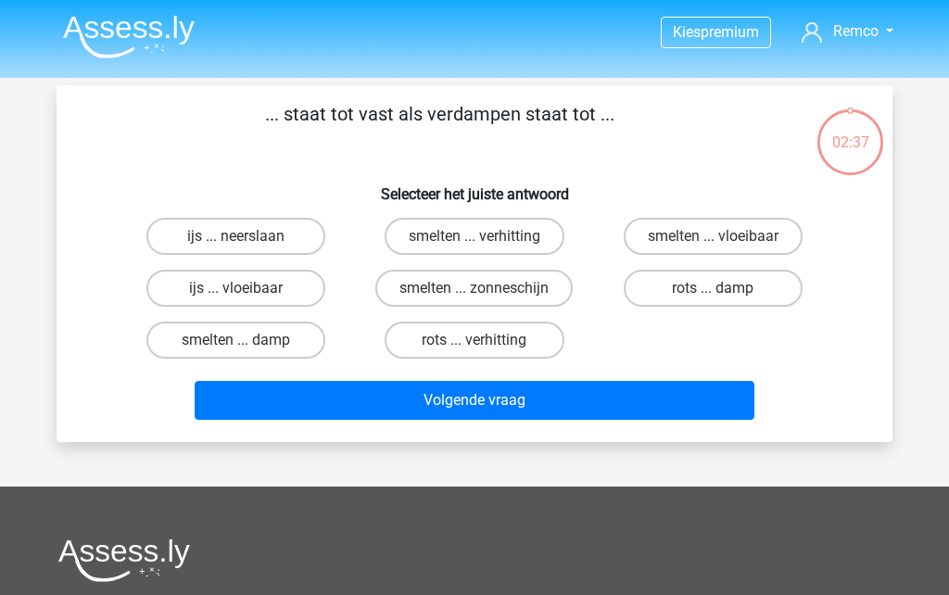
click at [186, 288] on label "ijs ... vloeibaar" at bounding box center [235, 288] width 179 height 37
click at [236, 288] on input "ijs ... vloeibaar" at bounding box center [242, 294] width 12 height 12
radio input "true"
click at [543, 403] on button "Volgende vraag" at bounding box center [475, 400] width 561 height 39
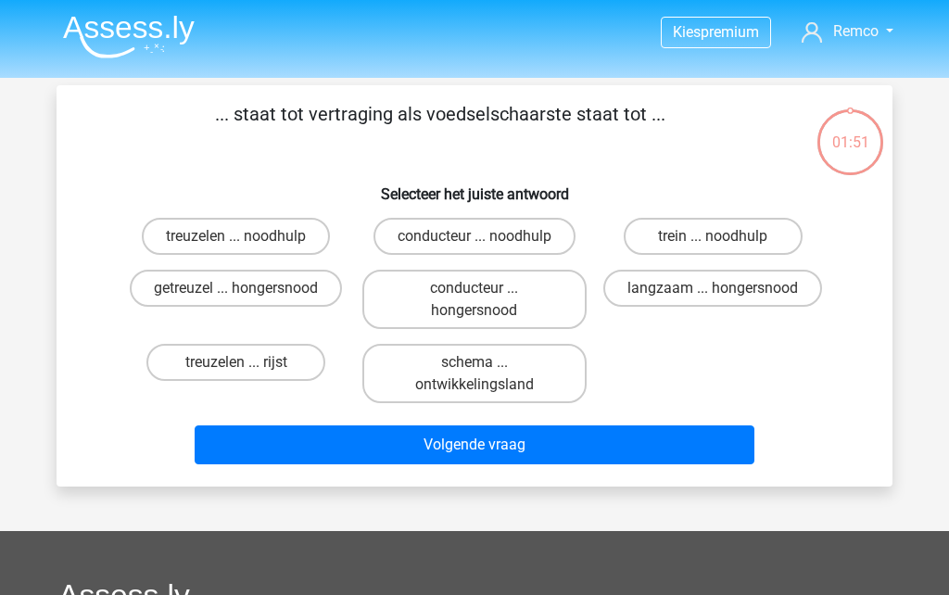
click at [725, 297] on input "langzaam ... hongersnood" at bounding box center [719, 294] width 12 height 12
radio input "true"
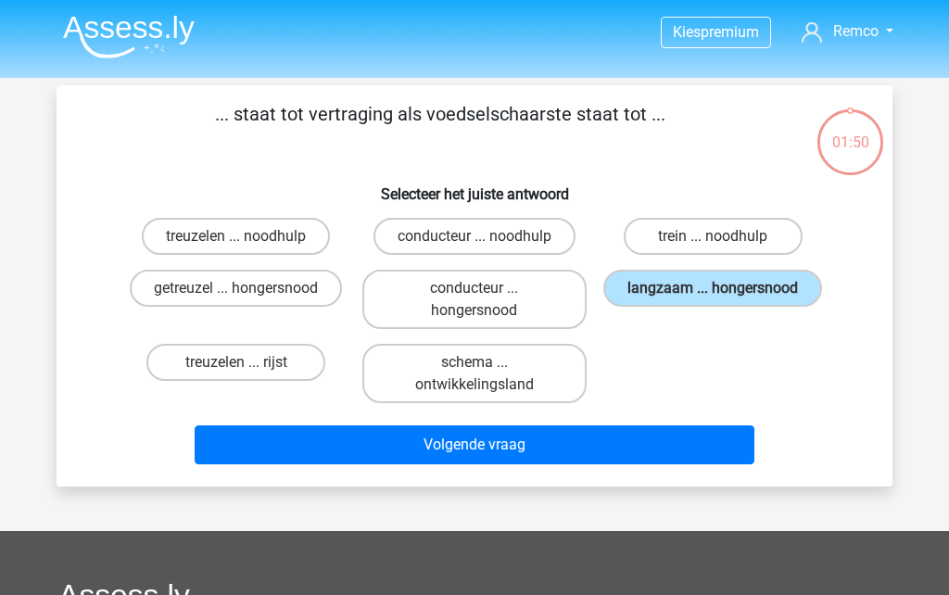
click at [577, 439] on button "Volgende vraag" at bounding box center [475, 444] width 561 height 39
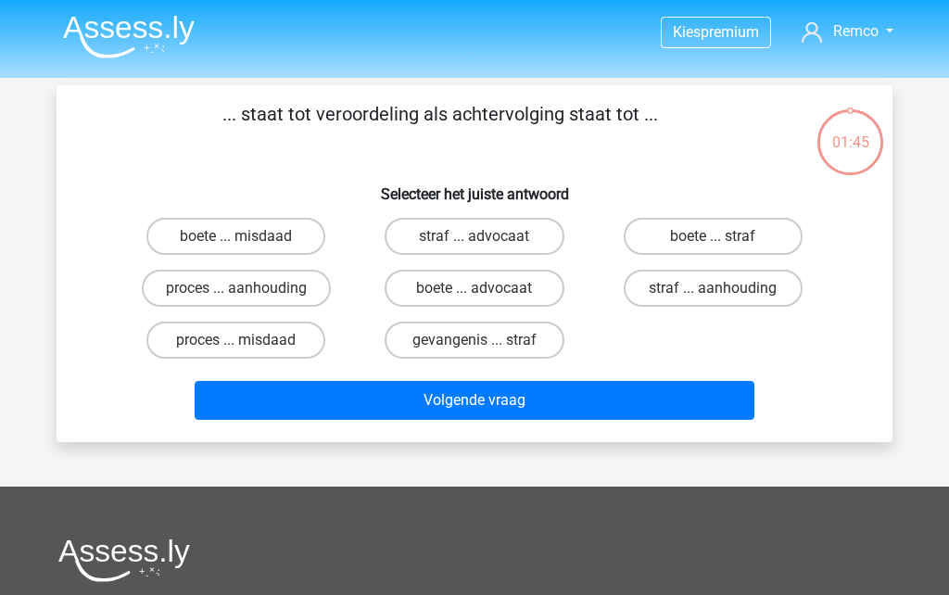
click at [704, 294] on label "straf ... aanhouding" at bounding box center [713, 288] width 179 height 37
click at [713, 294] on input "straf ... aanhouding" at bounding box center [719, 294] width 12 height 12
radio input "true"
click at [622, 411] on button "Volgende vraag" at bounding box center [475, 400] width 561 height 39
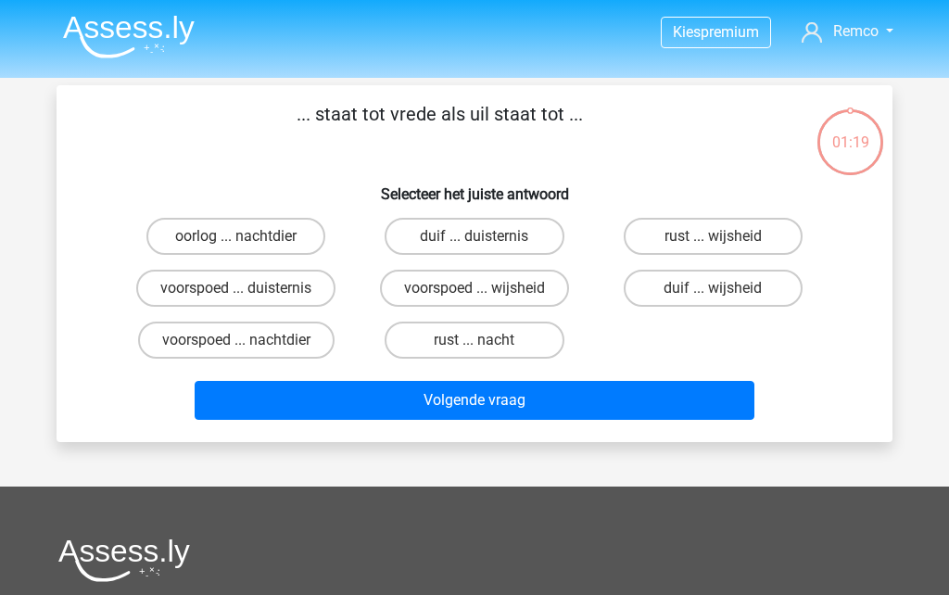
click at [737, 240] on label "rust ... wijsheid" at bounding box center [713, 236] width 179 height 37
click at [725, 240] on input "rust ... wijsheid" at bounding box center [719, 242] width 12 height 12
radio input "true"
click at [620, 420] on button "Volgende vraag" at bounding box center [475, 400] width 561 height 39
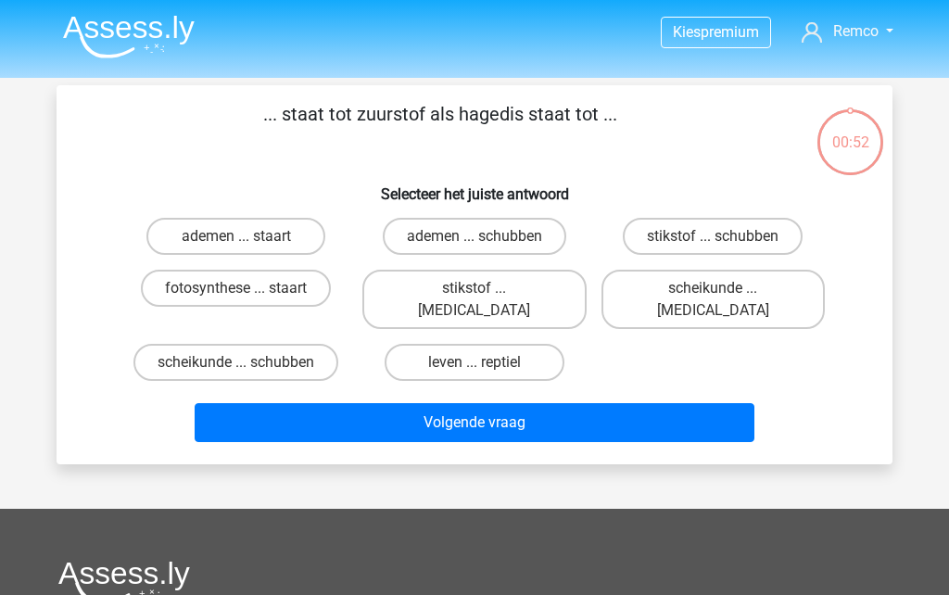
click at [499, 344] on label "leven ... reptiel" at bounding box center [474, 362] width 179 height 37
click at [487, 362] on input "leven ... reptiel" at bounding box center [480, 368] width 12 height 12
radio input "true"
click at [557, 403] on button "Volgende vraag" at bounding box center [475, 422] width 561 height 39
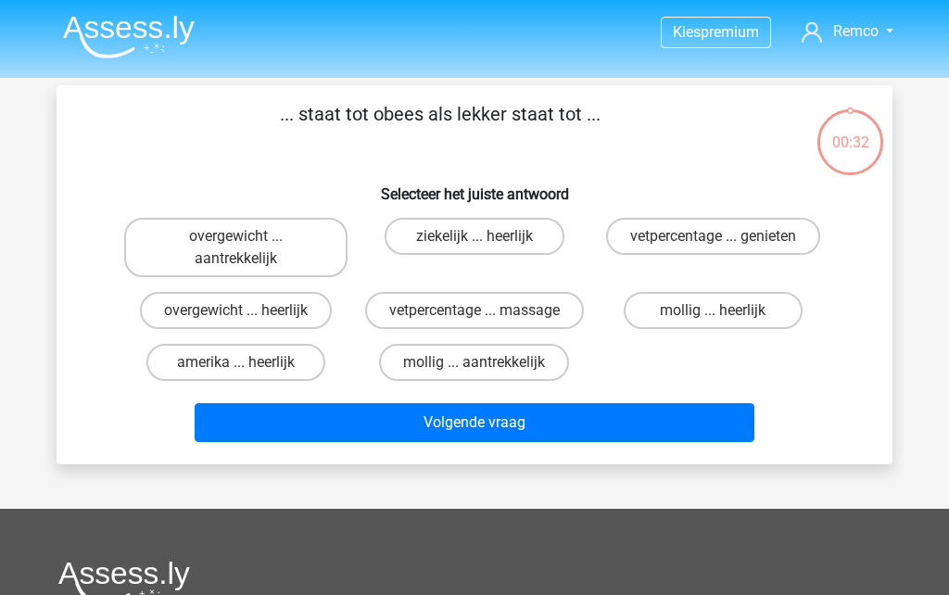
click at [716, 313] on input "mollig ... heerlijk" at bounding box center [719, 316] width 12 height 12
radio input "true"
click at [595, 420] on button "Volgende vraag" at bounding box center [475, 422] width 561 height 39
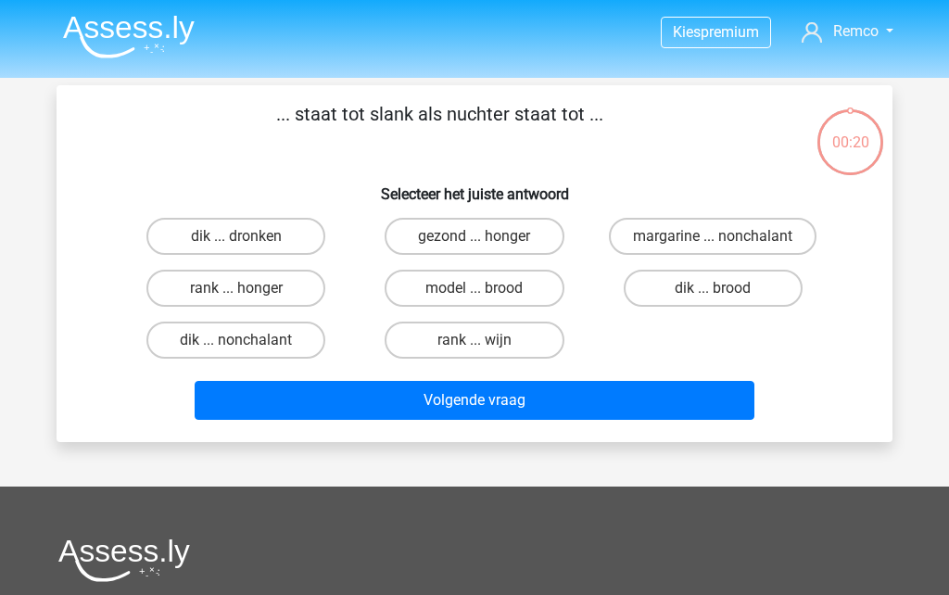
click at [288, 242] on label "dik ... dronken" at bounding box center [235, 236] width 179 height 37
click at [248, 242] on input "dik ... dronken" at bounding box center [242, 242] width 12 height 12
radio input "true"
click at [449, 407] on button "Volgende vraag" at bounding box center [475, 400] width 561 height 39
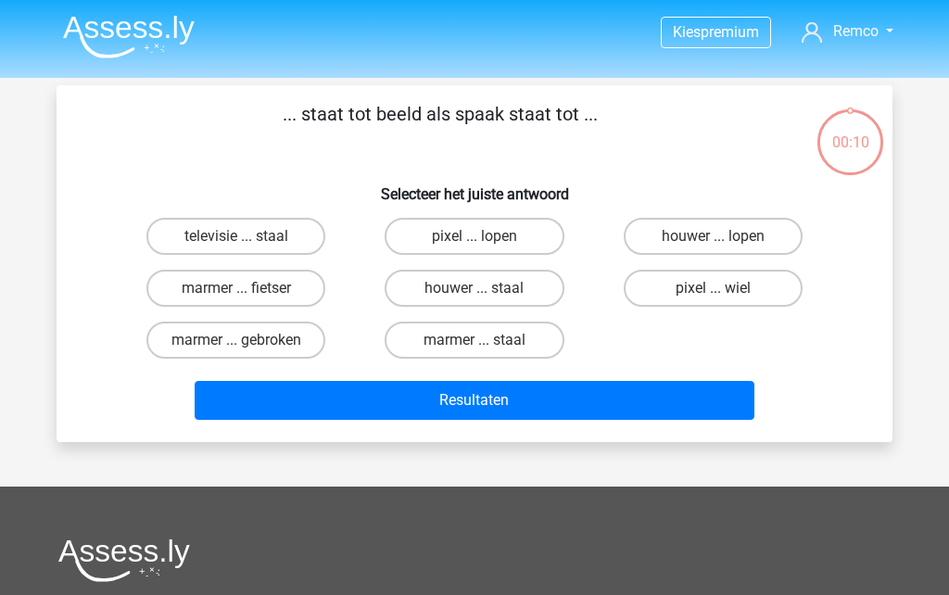
click at [297, 280] on label "marmer ... fietser" at bounding box center [235, 288] width 179 height 37
click at [248, 288] on input "marmer ... fietser" at bounding box center [242, 294] width 12 height 12
radio input "true"
click at [446, 406] on button "Resultaten" at bounding box center [475, 400] width 561 height 39
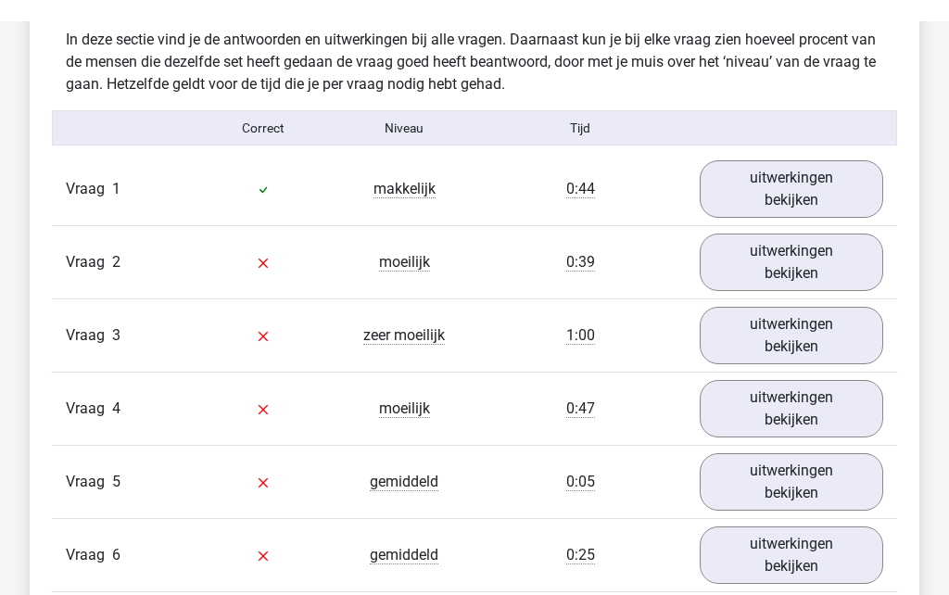
scroll to position [1434, 0]
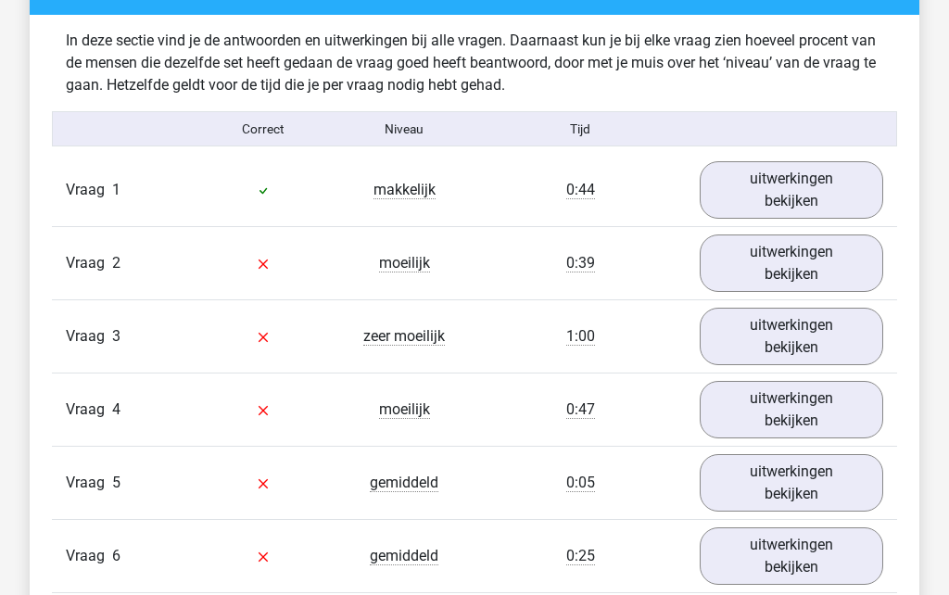
click at [790, 261] on link "uitwerkingen bekijken" at bounding box center [791, 262] width 183 height 57
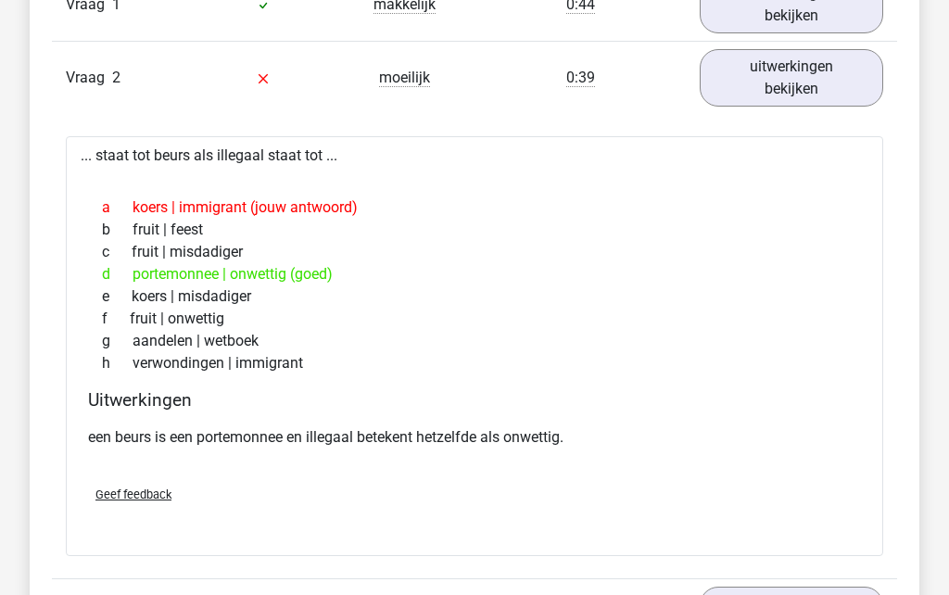
scroll to position [1623, 0]
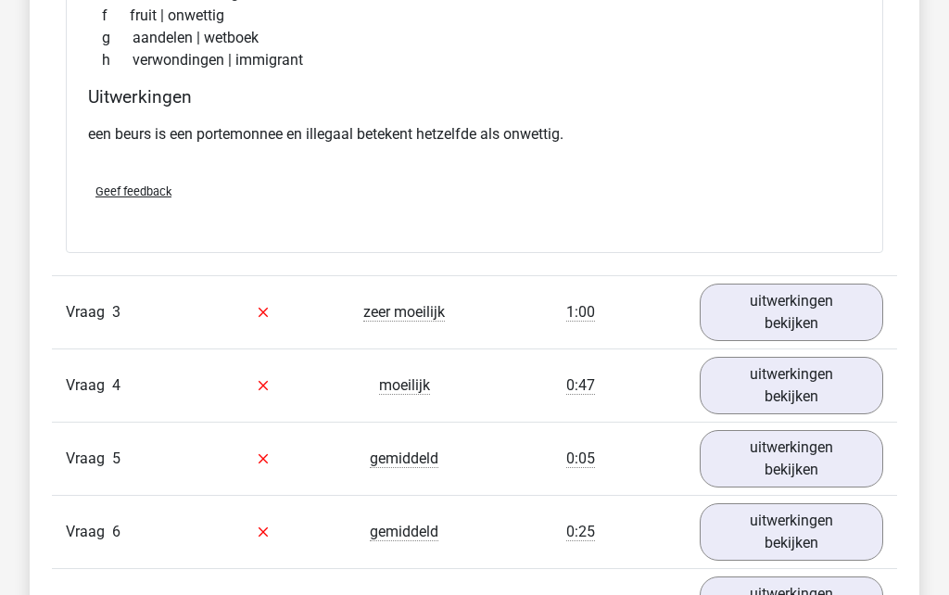
click at [793, 313] on link "uitwerkingen bekijken" at bounding box center [791, 312] width 183 height 57
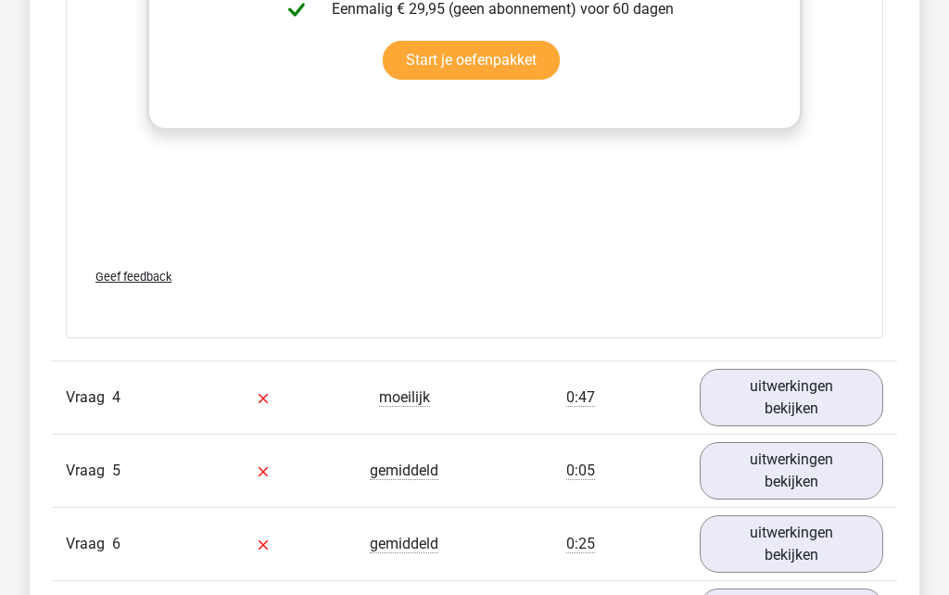
scroll to position [2919, 0]
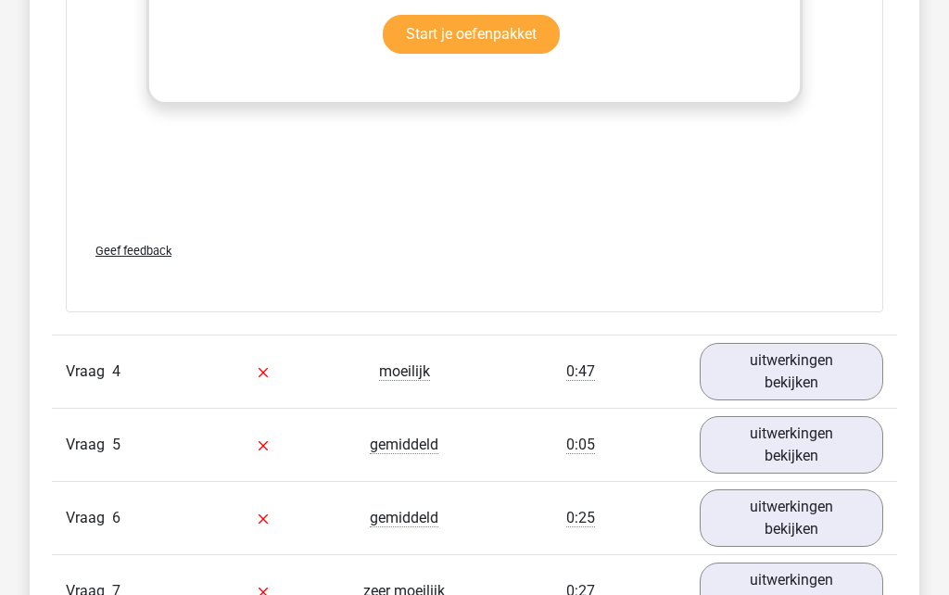
click at [774, 361] on link "uitwerkingen bekijken" at bounding box center [791, 371] width 183 height 57
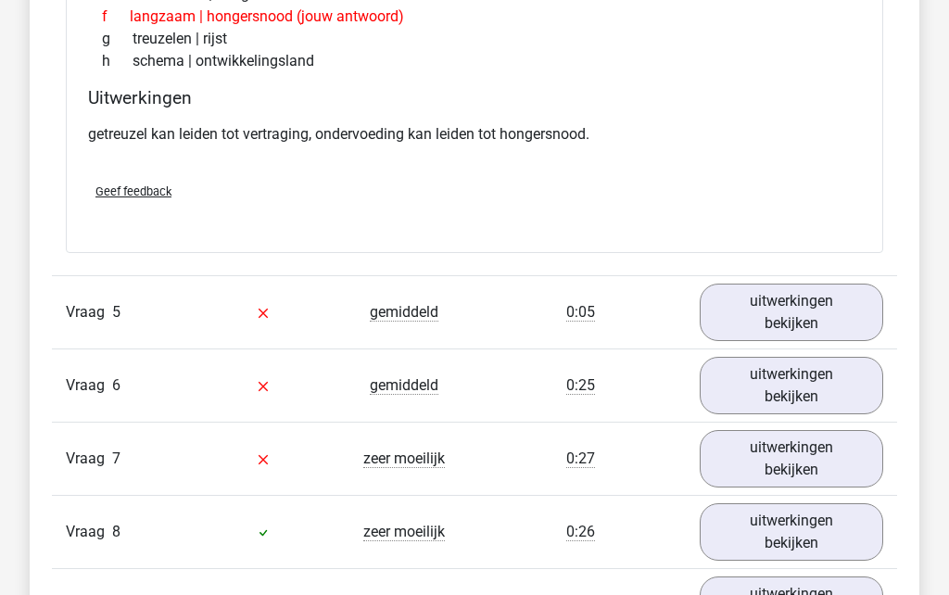
scroll to position [3589, 0]
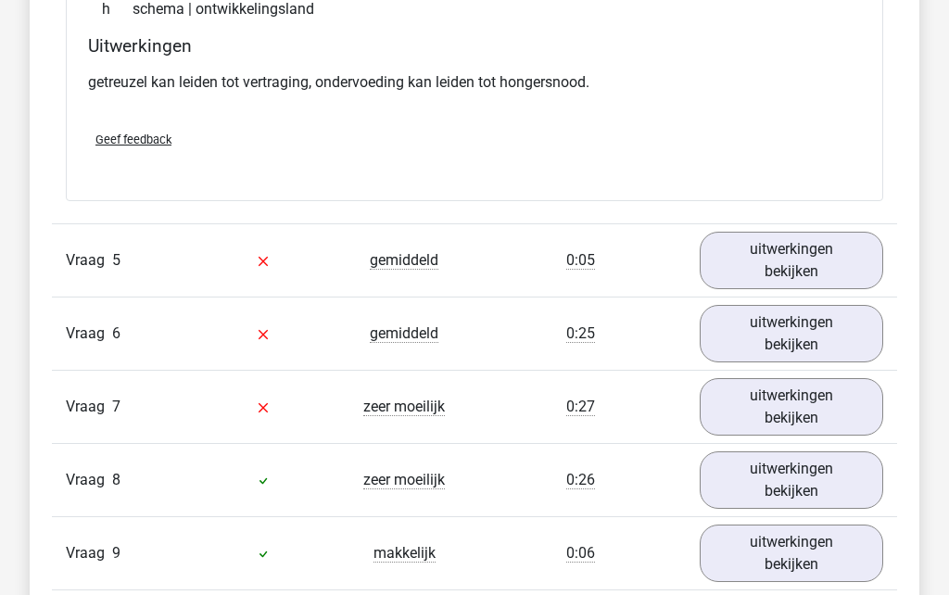
click at [777, 276] on link "uitwerkingen bekijken" at bounding box center [791, 260] width 183 height 57
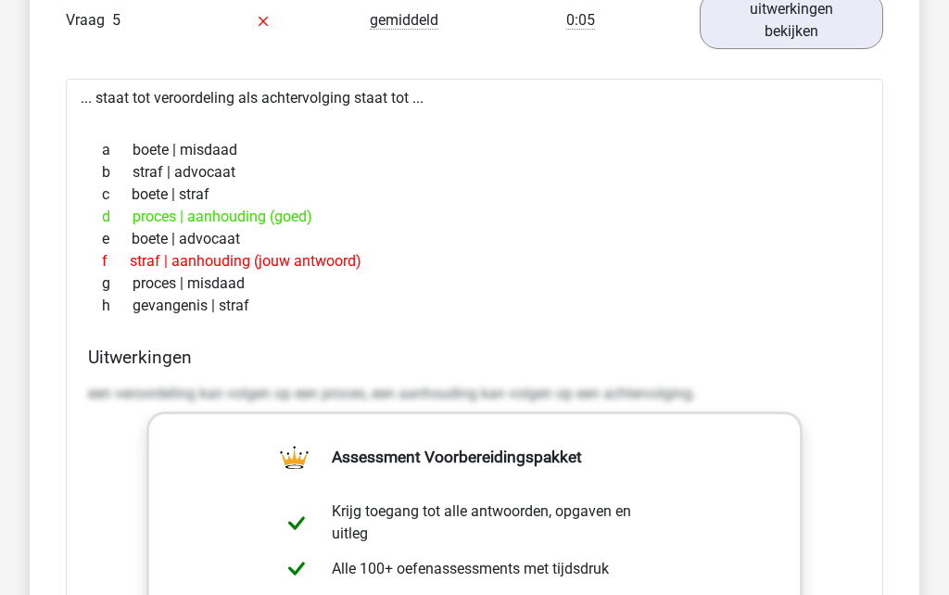
scroll to position [3829, 0]
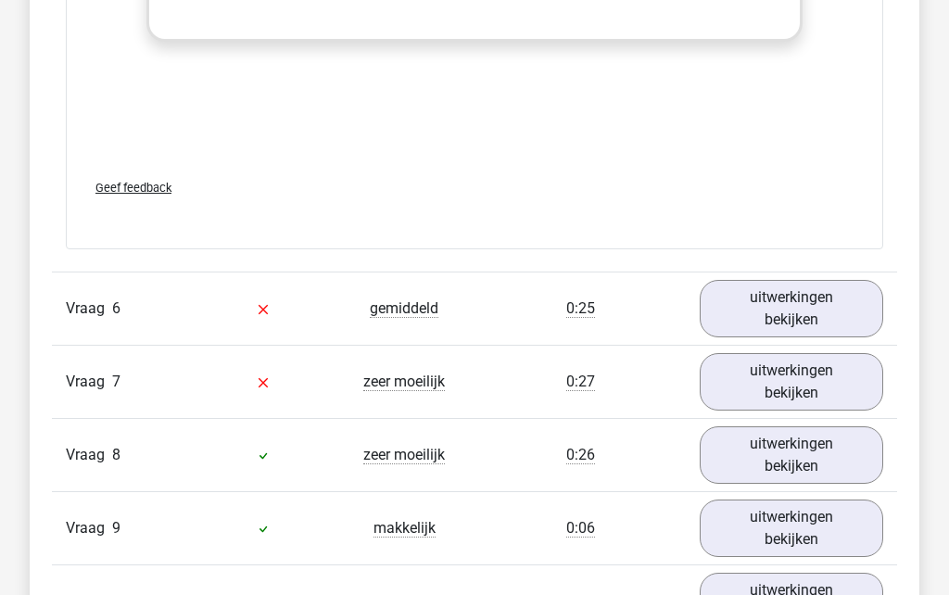
click at [779, 316] on link "uitwerkingen bekijken" at bounding box center [791, 308] width 183 height 57
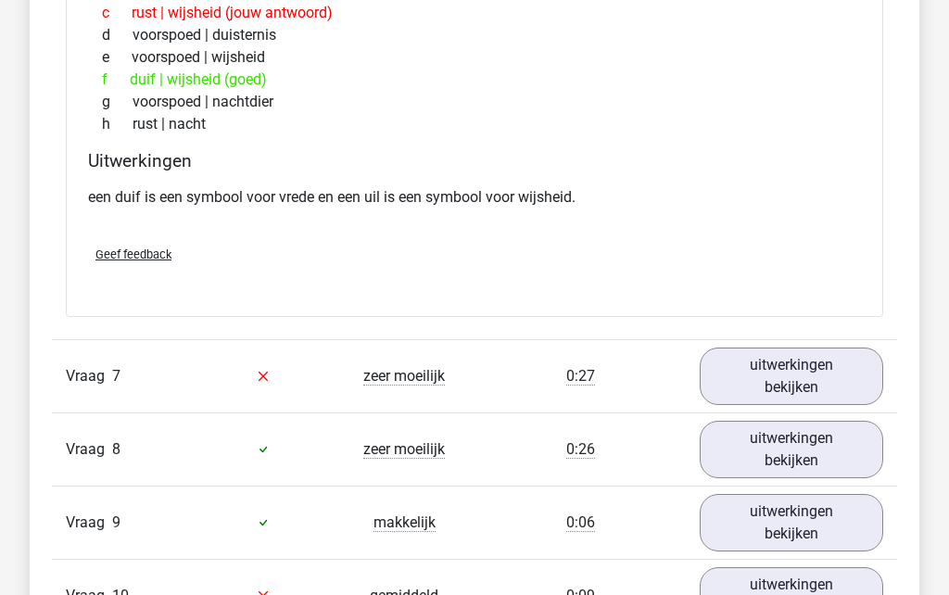
scroll to position [5085, 0]
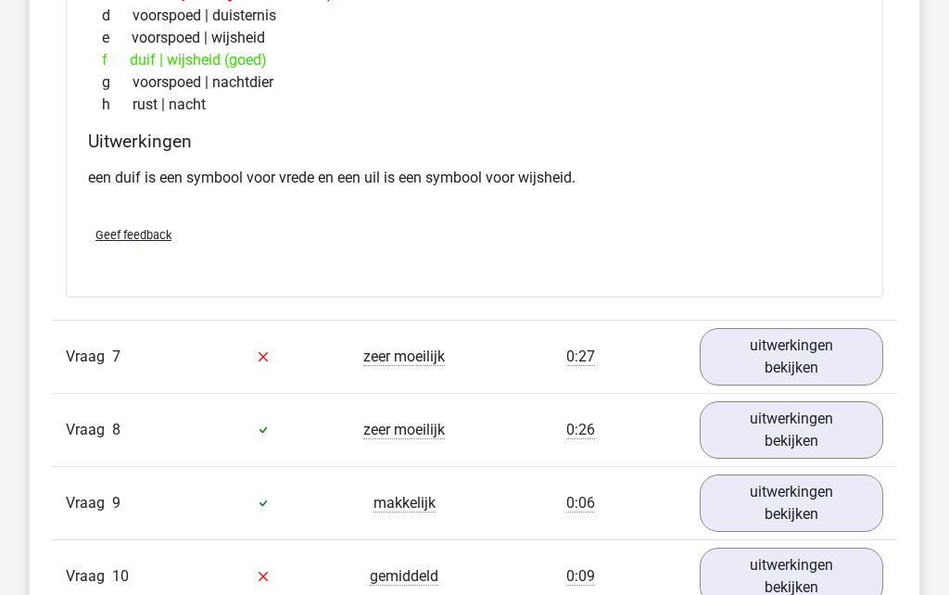
click at [828, 359] on link "uitwerkingen bekijken" at bounding box center [791, 356] width 183 height 57
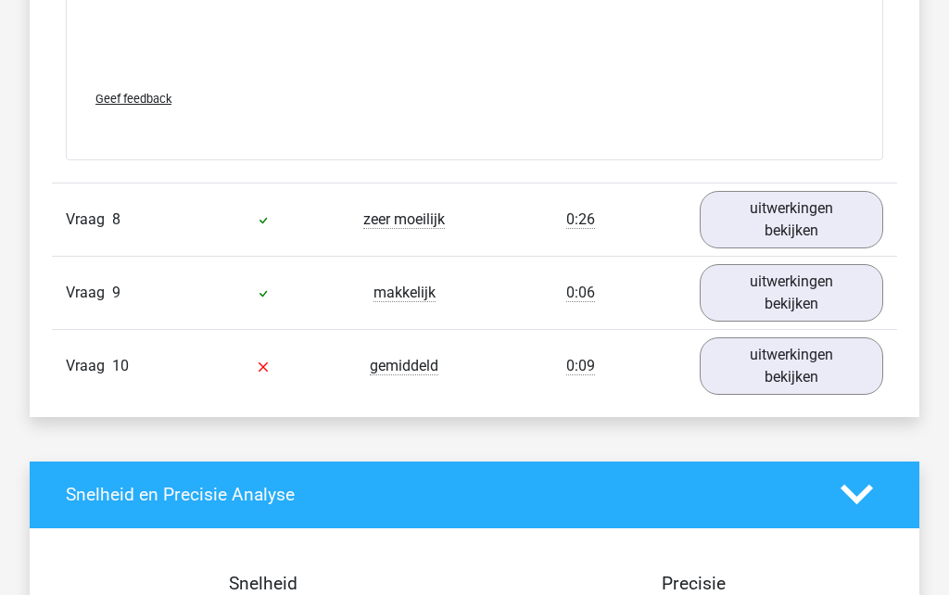
scroll to position [6300, 0]
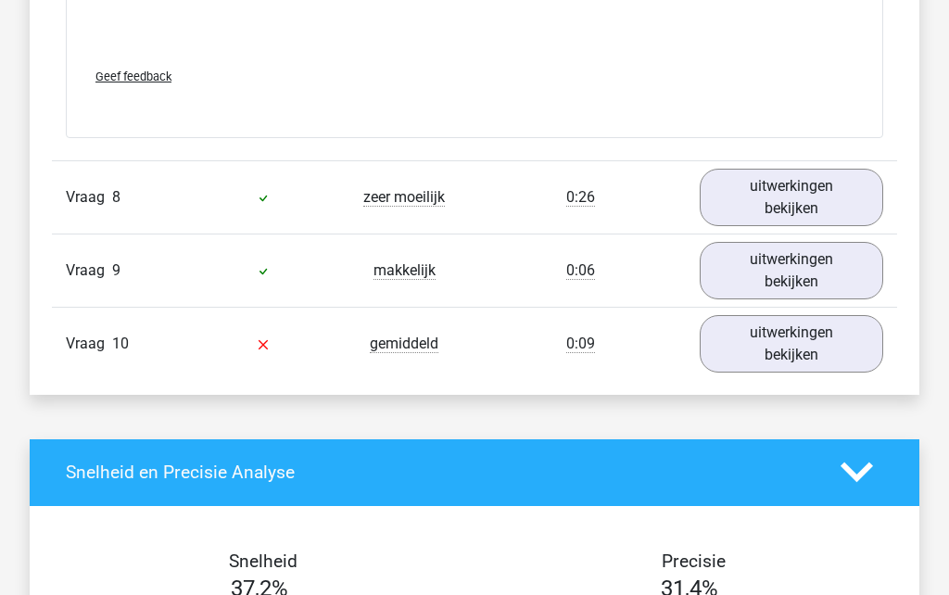
click at [788, 358] on link "uitwerkingen bekijken" at bounding box center [791, 343] width 183 height 57
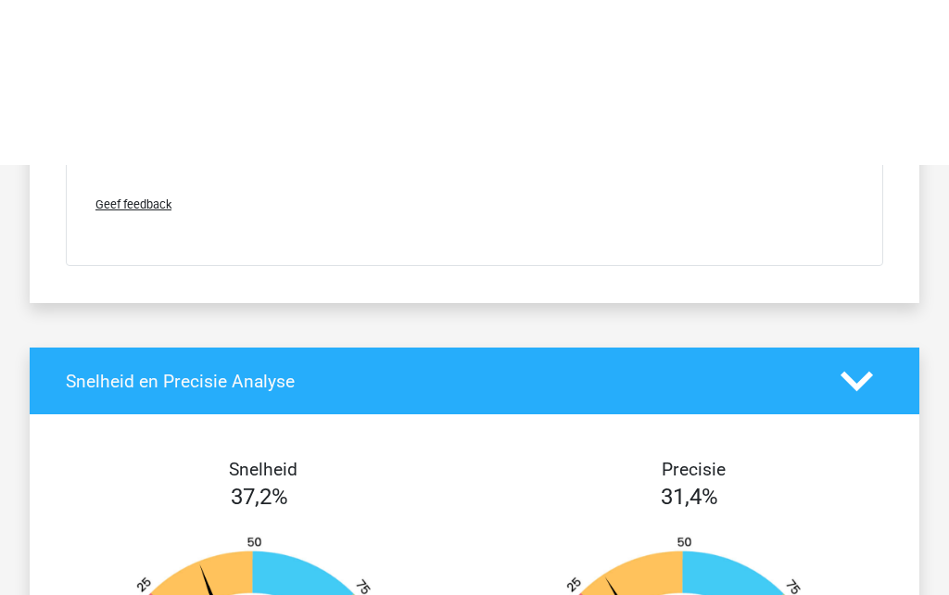
scroll to position [7397, 0]
